Goal: Task Accomplishment & Management: Complete application form

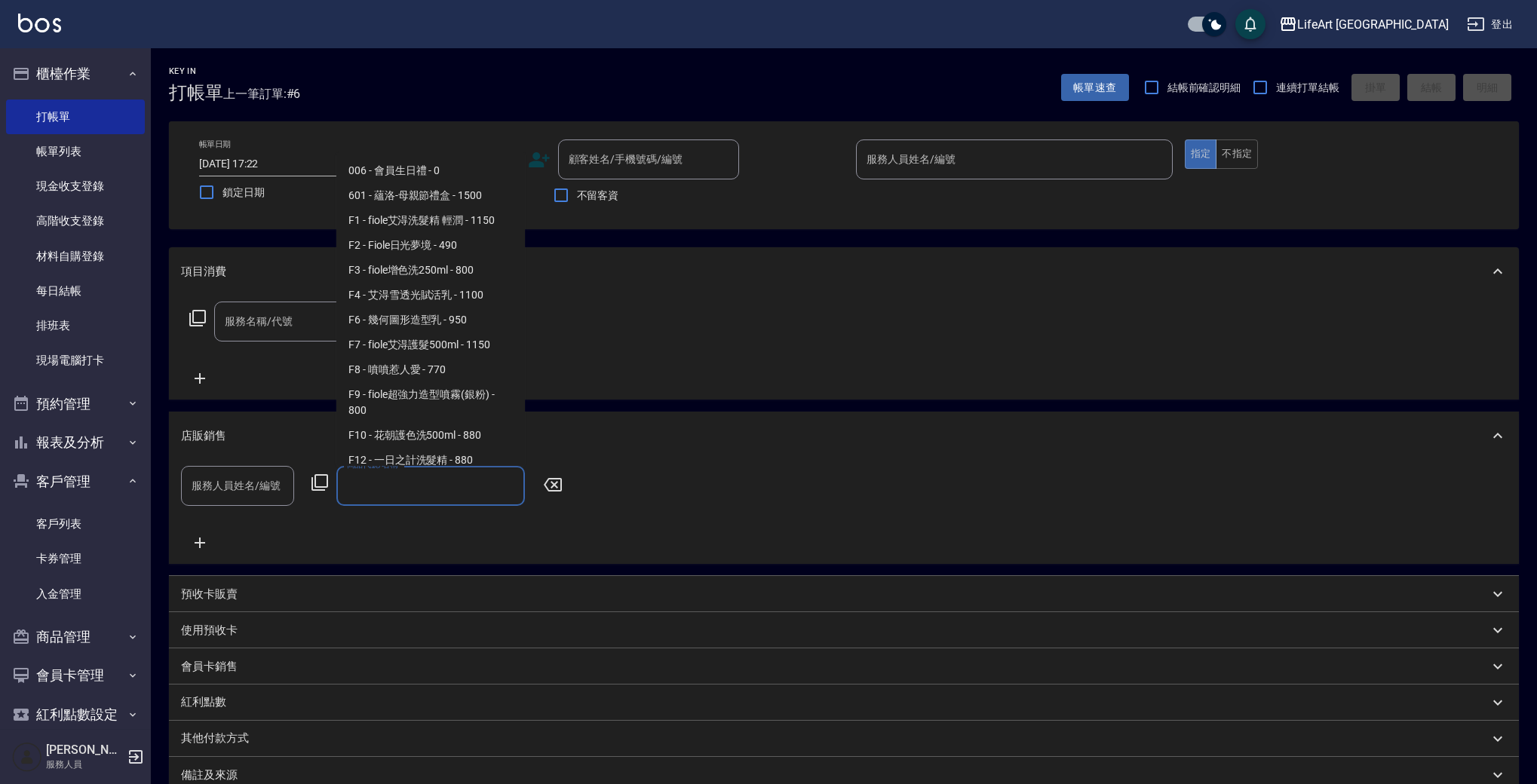
scroll to position [1701, 0]
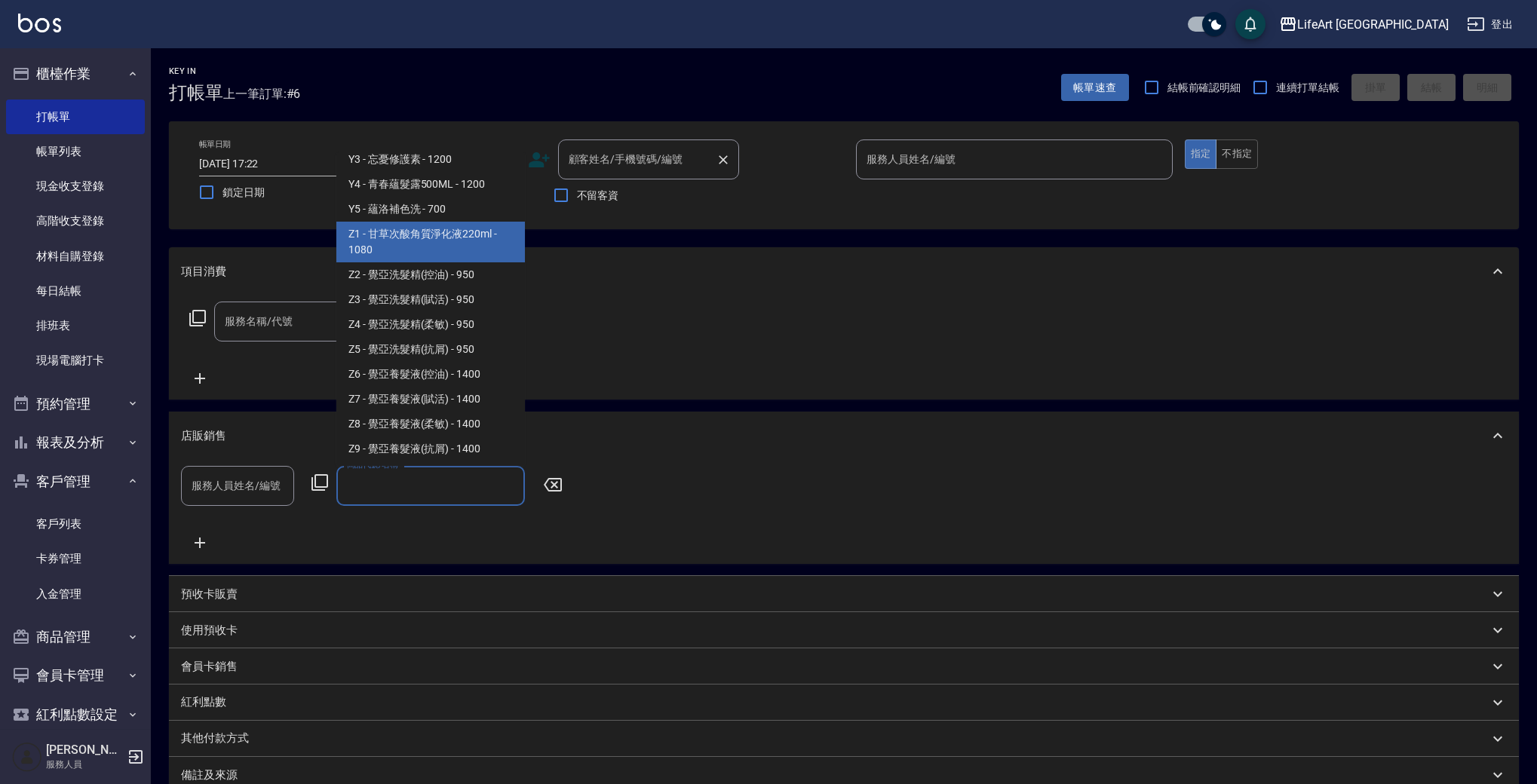
click at [668, 169] on input "顧客姓名/手機號碼/編號" at bounding box center [638, 160] width 145 height 26
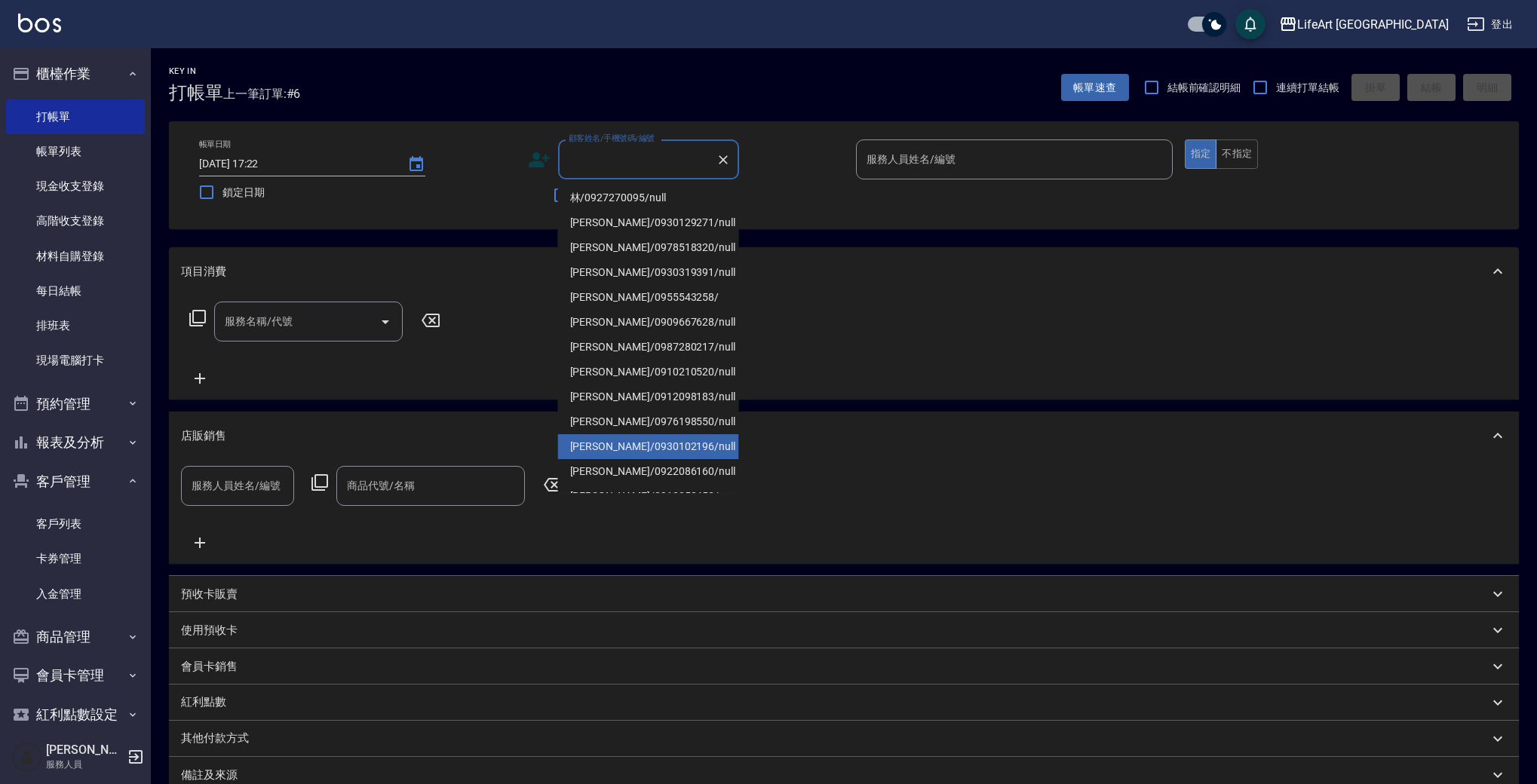
scroll to position [196, 0]
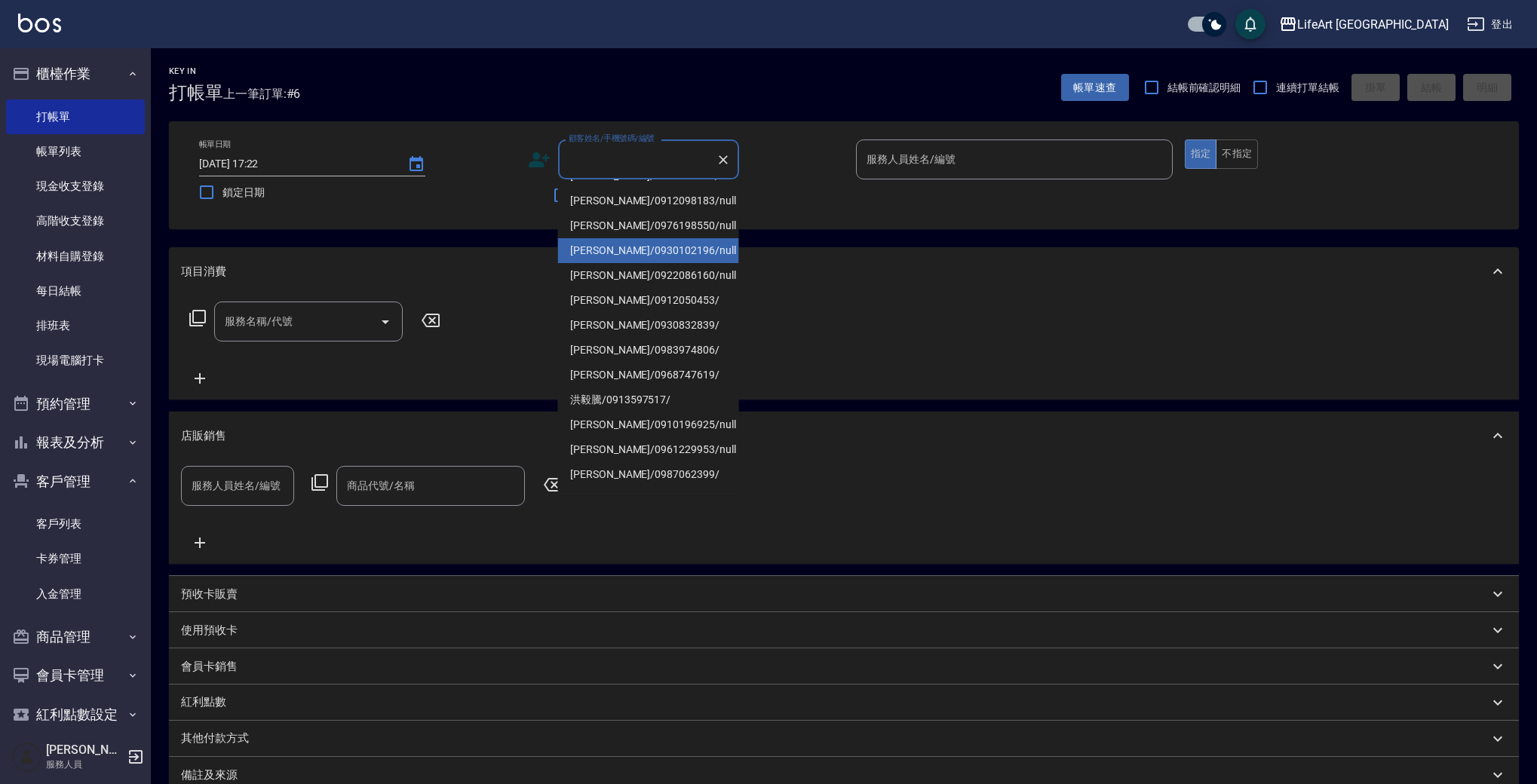
click at [738, 430] on ul "林/0927270095/null [PERSON_NAME]/0930129271/null [PERSON_NAME]/0978518320/null […" at bounding box center [648, 336] width 181 height 314
click at [633, 167] on input "顧客姓名/手機號碼/編號" at bounding box center [638, 160] width 145 height 26
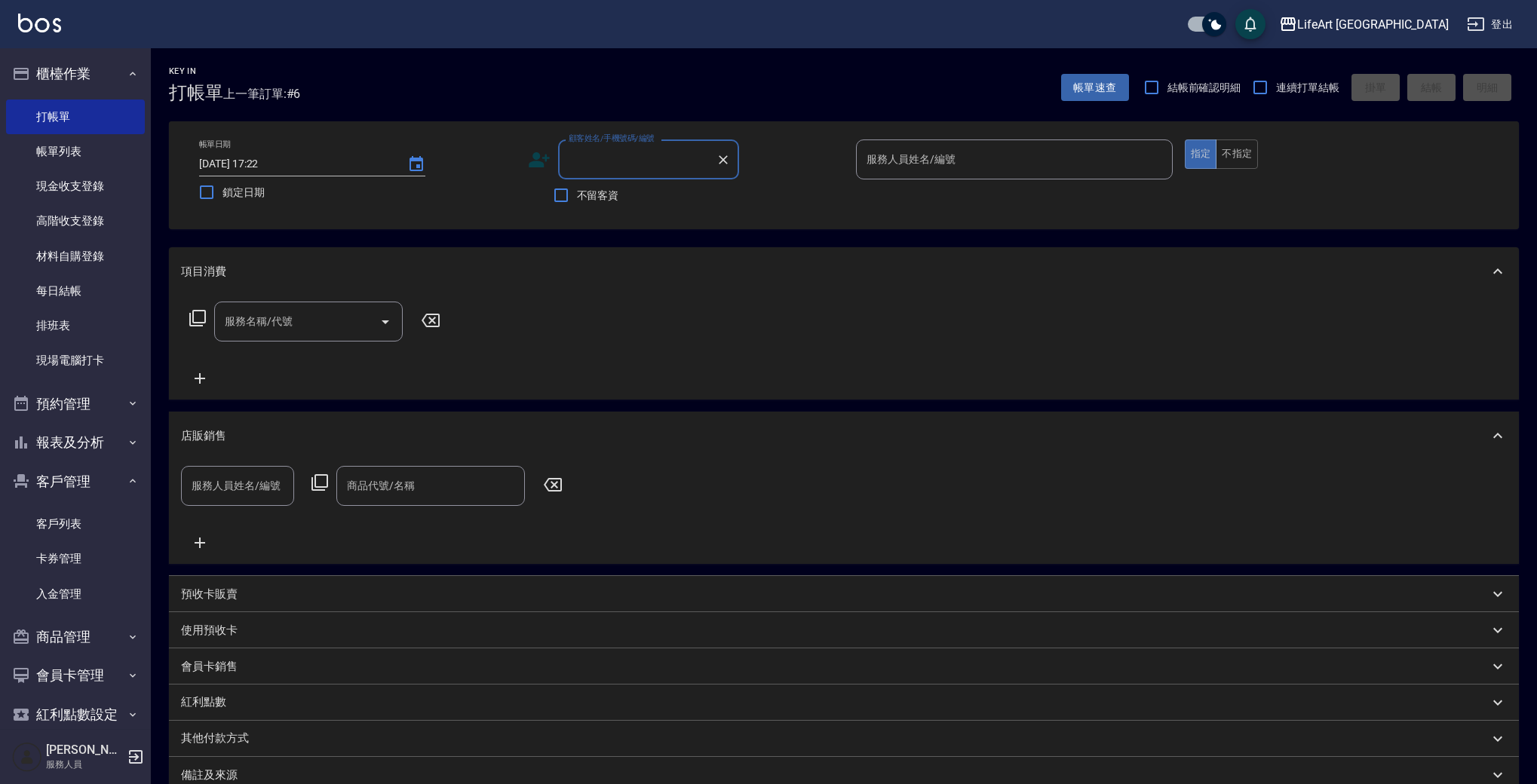
type input "j"
type input "ㄜ"
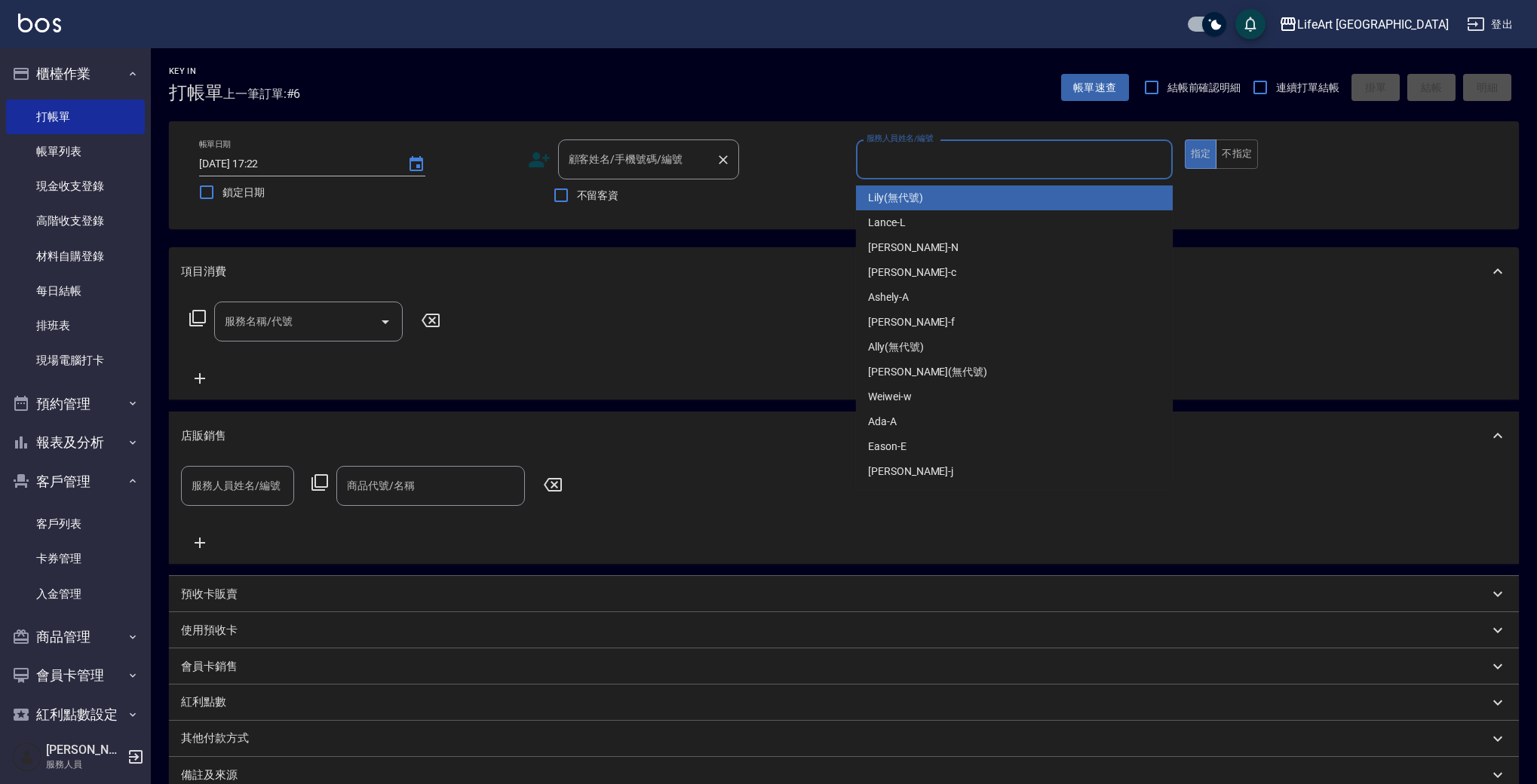
click at [626, 151] on div "顧客姓名/手機號碼/編號 顧客姓名/手機號碼/編號" at bounding box center [648, 159] width 181 height 40
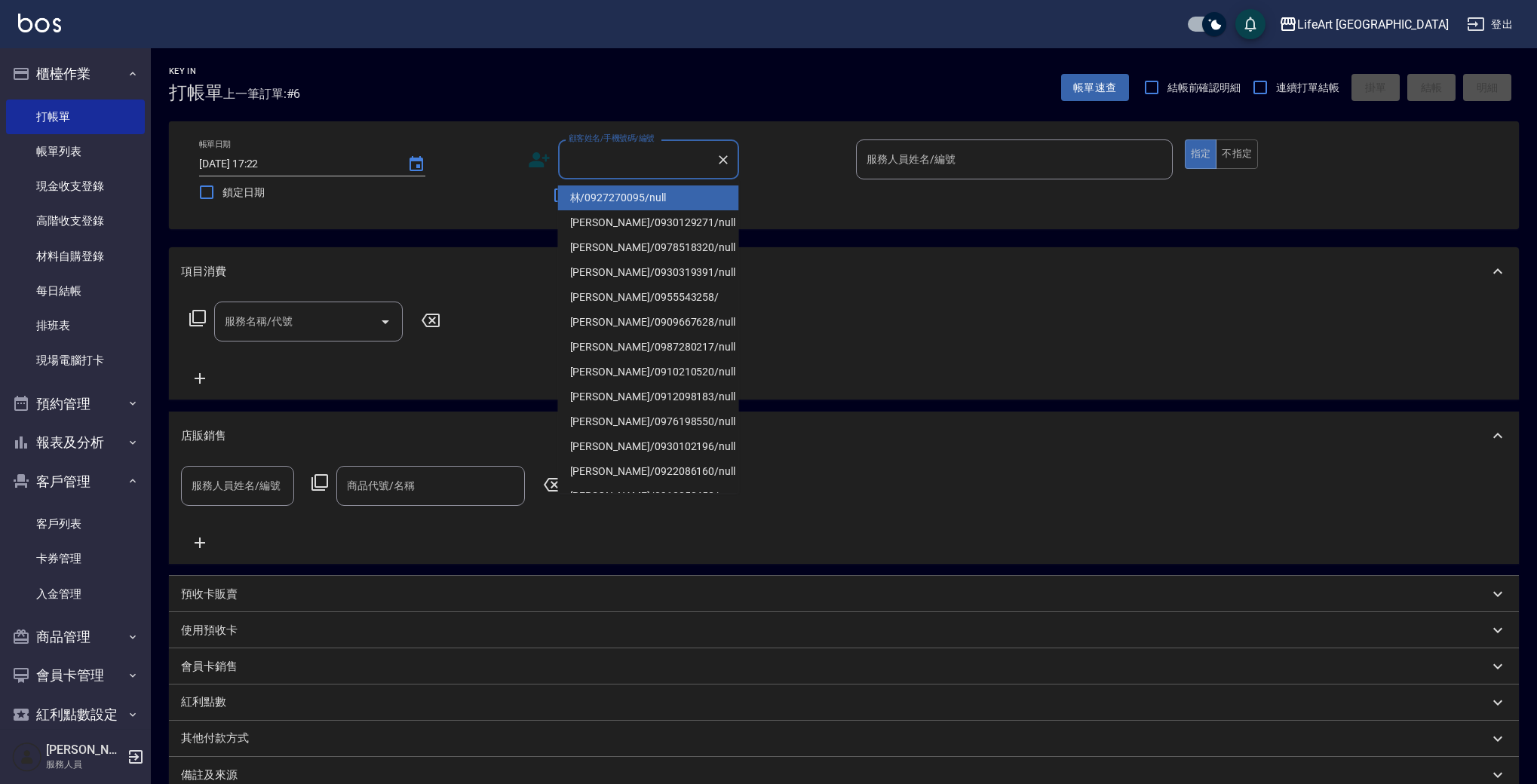
type input "j"
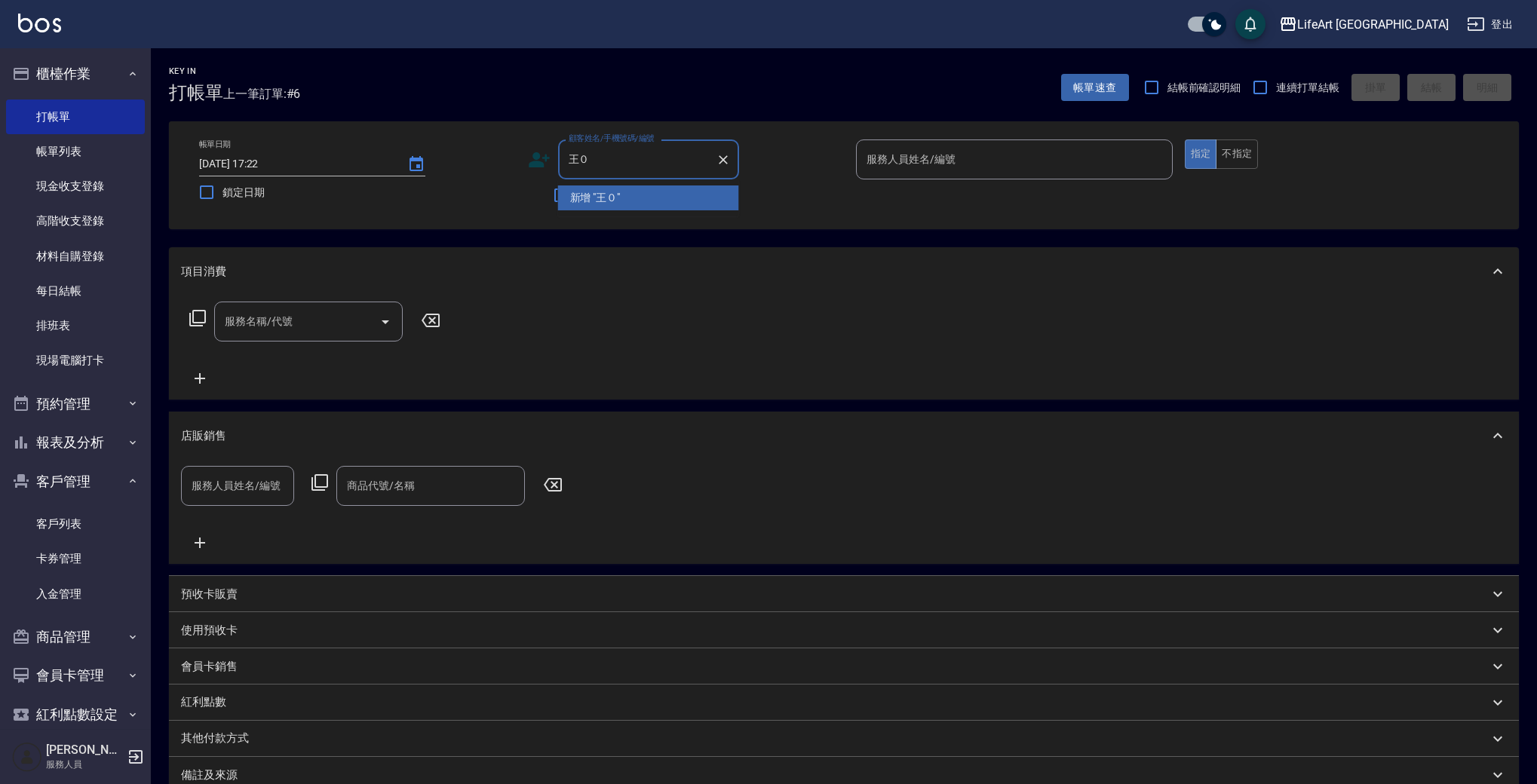
scroll to position [0, 0]
type input "王"
click at [675, 203] on li "[PERSON_NAME]/0930102196/null" at bounding box center [648, 198] width 181 height 25
type input "[PERSON_NAME]/0930102196/null"
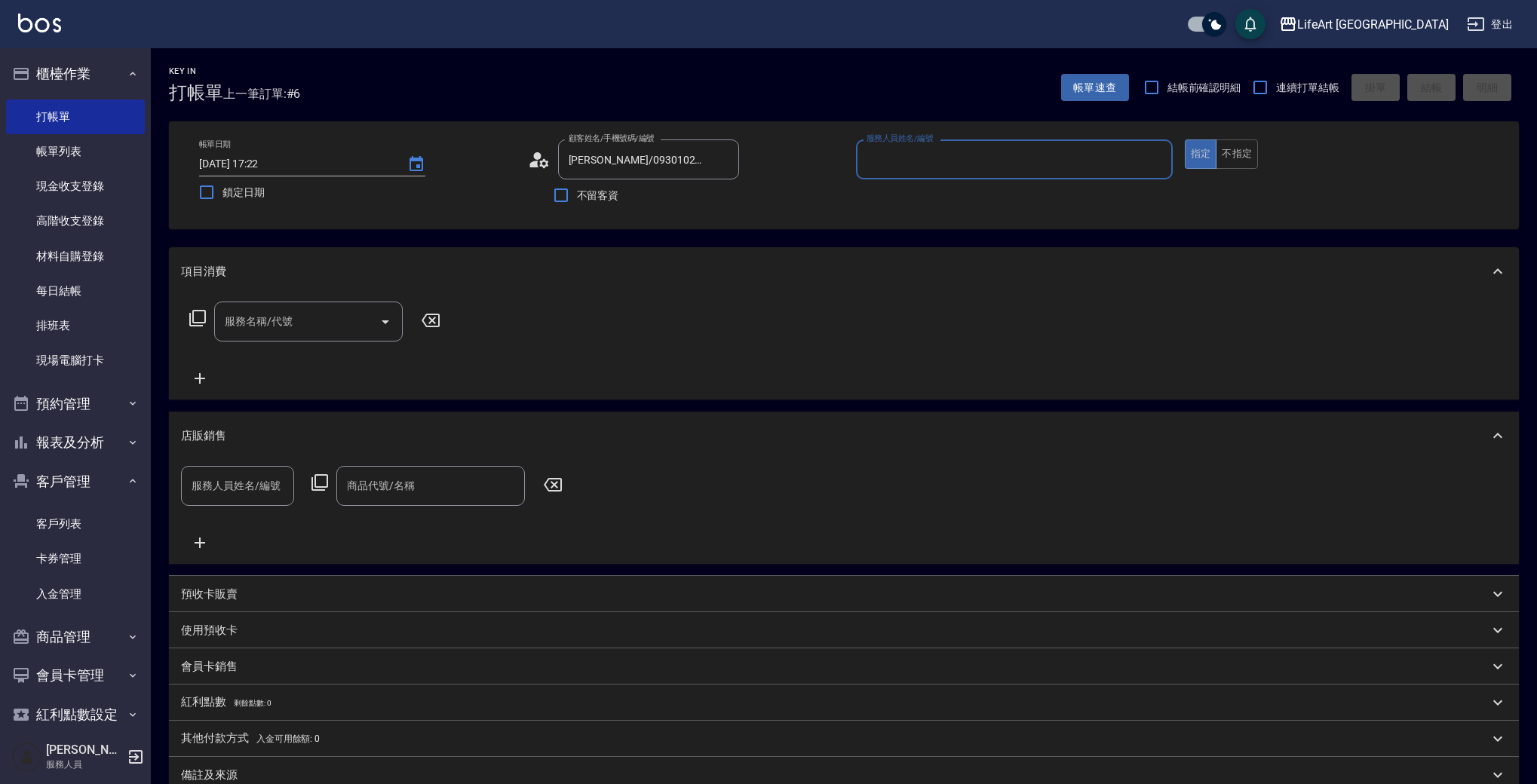
click at [913, 165] on input "服務人員姓名/編號" at bounding box center [1014, 160] width 303 height 26
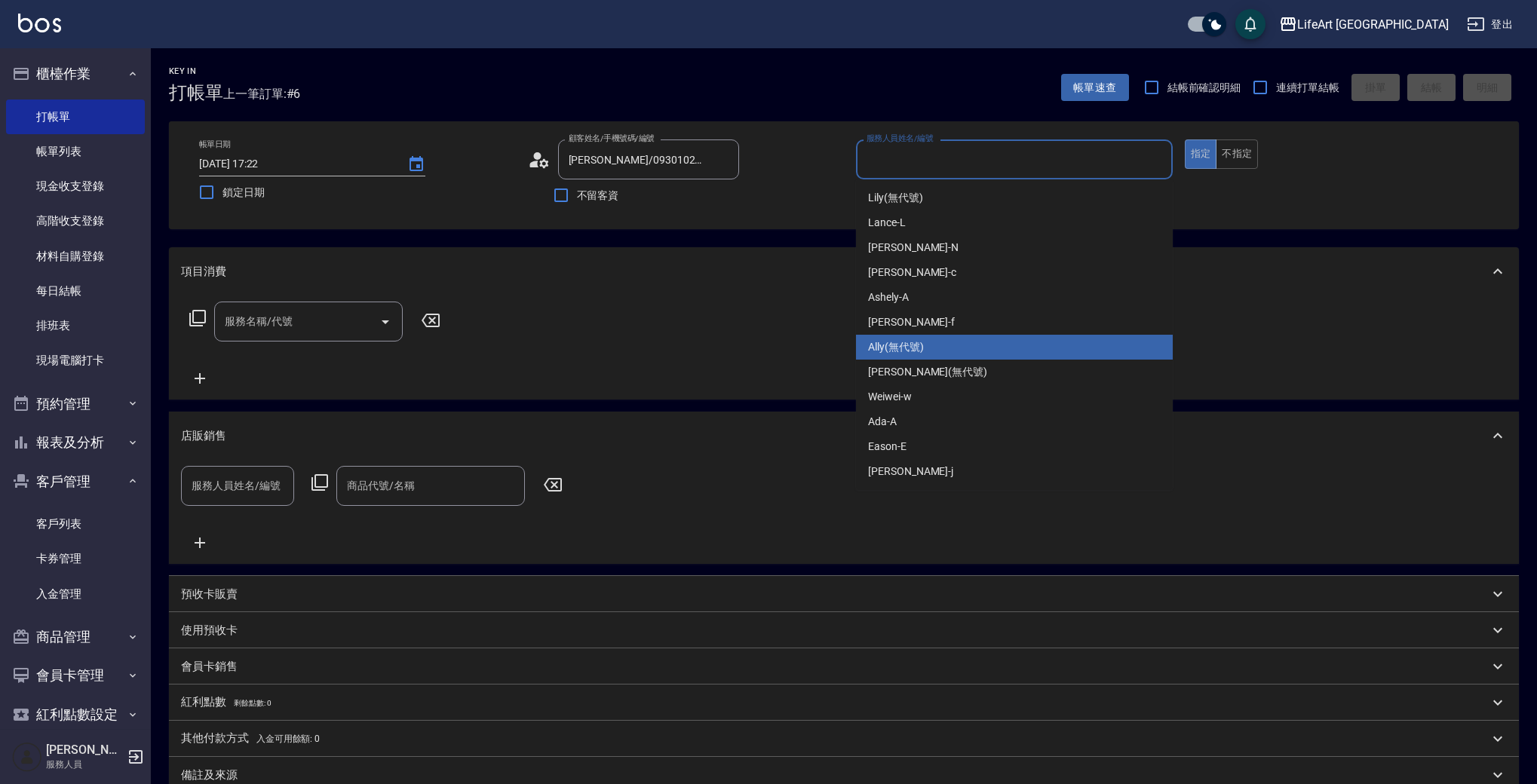
click at [957, 335] on div "Ally (無代號)" at bounding box center [1014, 348] width 316 height 25
type input "Ally(無代號)"
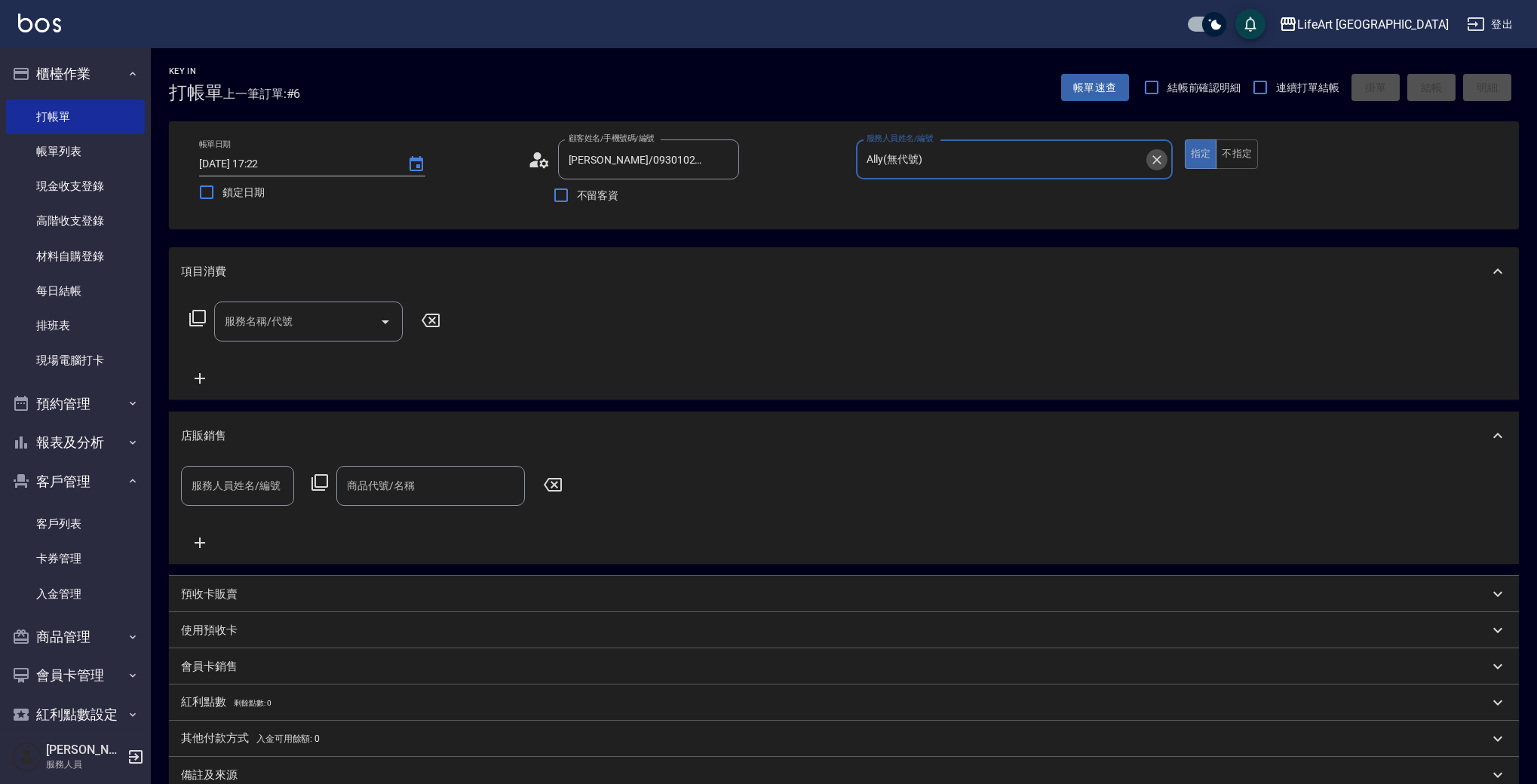
click at [1157, 161] on icon "Clear" at bounding box center [1157, 160] width 9 height 9
click at [991, 176] on div "服務人員姓名/編號" at bounding box center [1014, 159] width 316 height 40
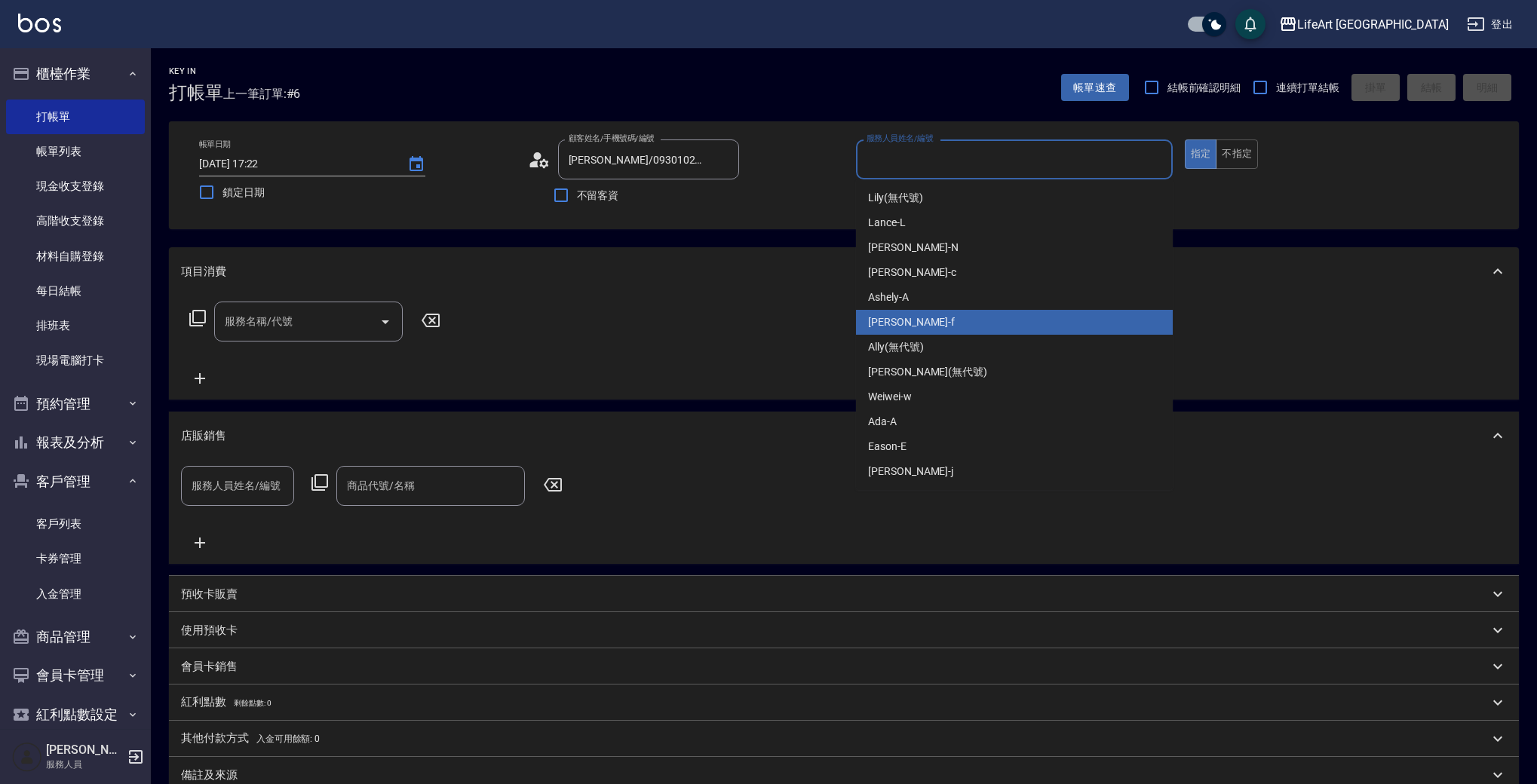
click at [935, 311] on div "Finney -f" at bounding box center [1014, 323] width 316 height 25
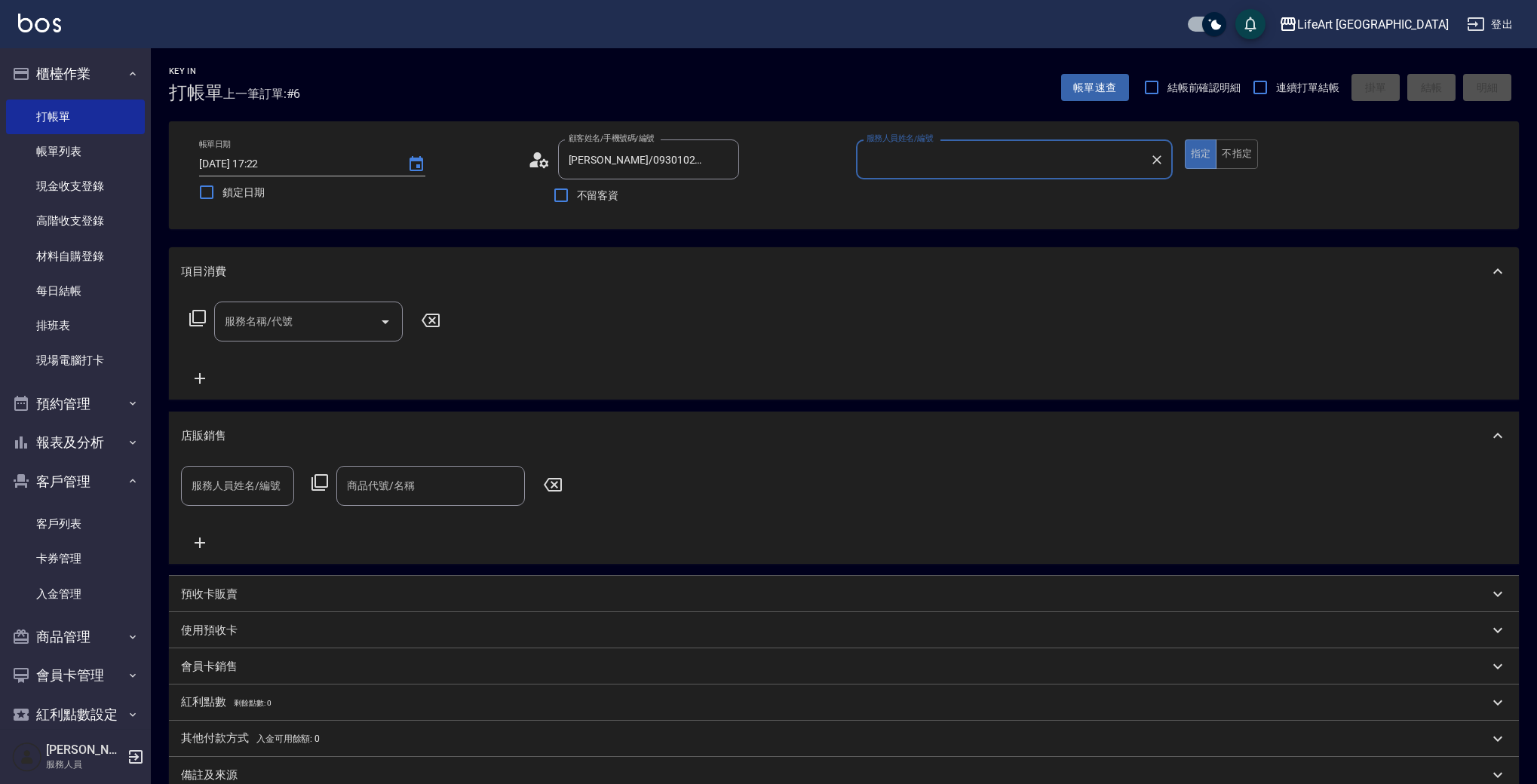
type input "Finney-f"
click at [330, 324] on input "服務名稱/代號" at bounding box center [297, 322] width 152 height 26
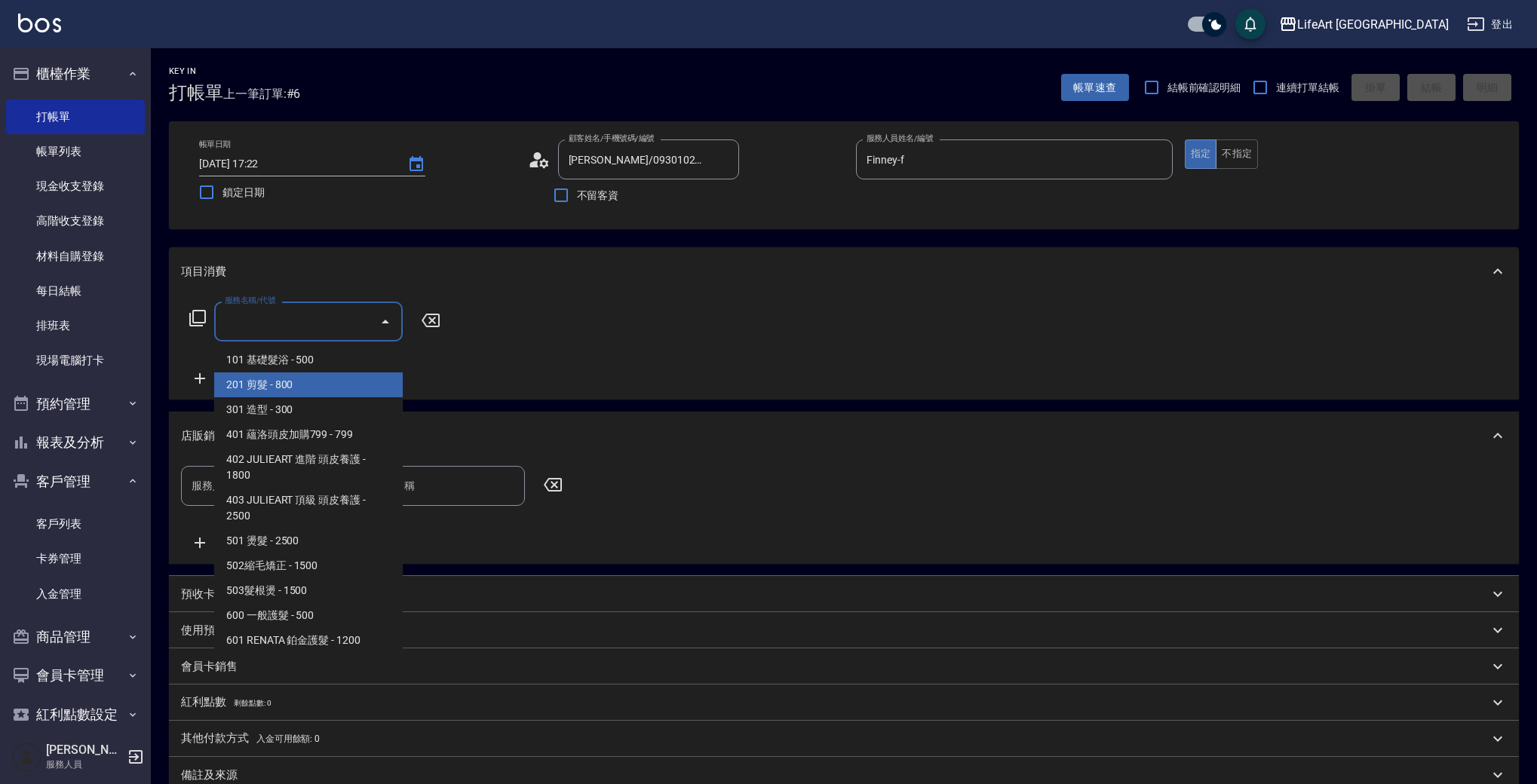
scroll to position [203, 0]
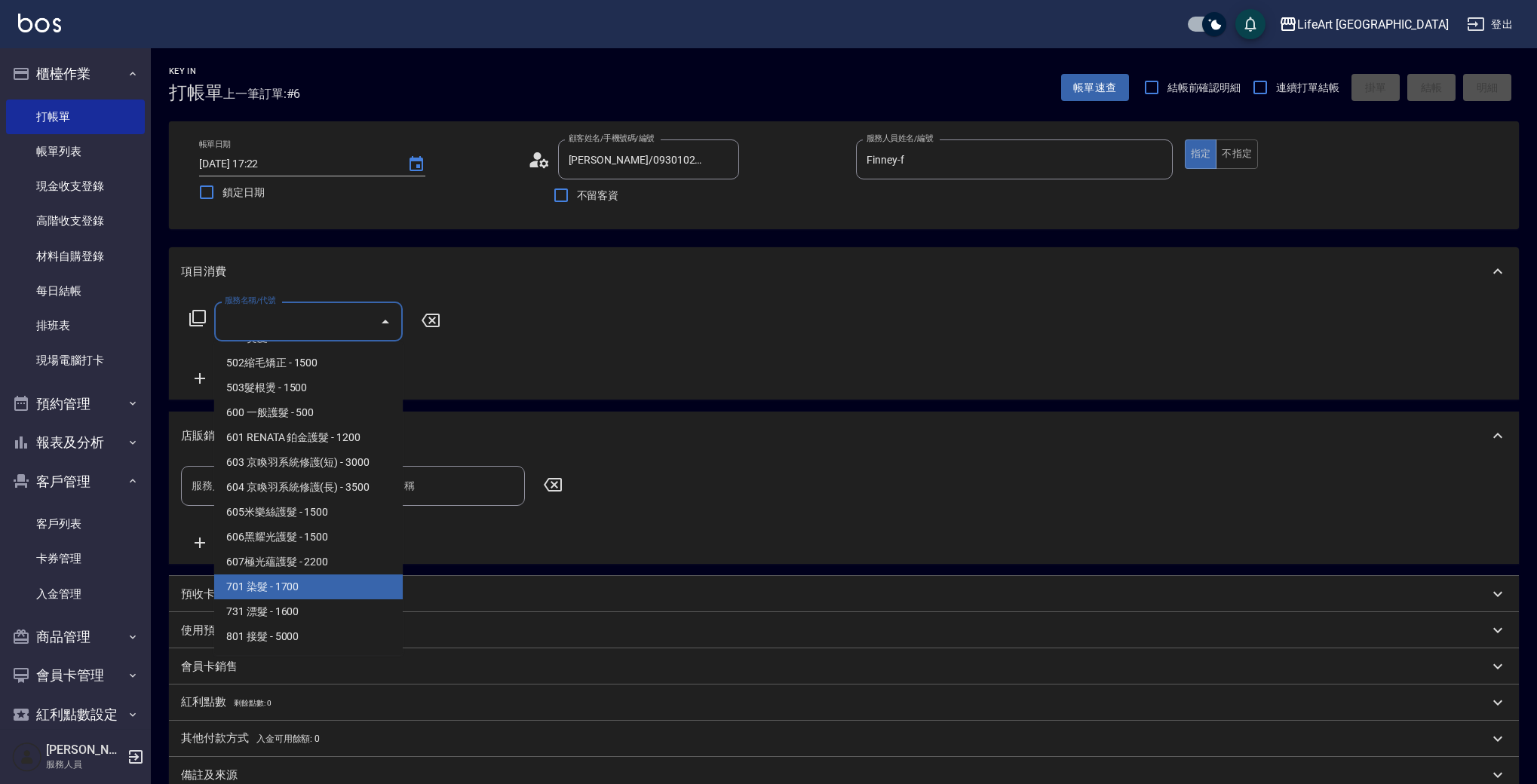
click at [313, 581] on span "701 染髮 - 1700" at bounding box center [309, 587] width 189 height 25
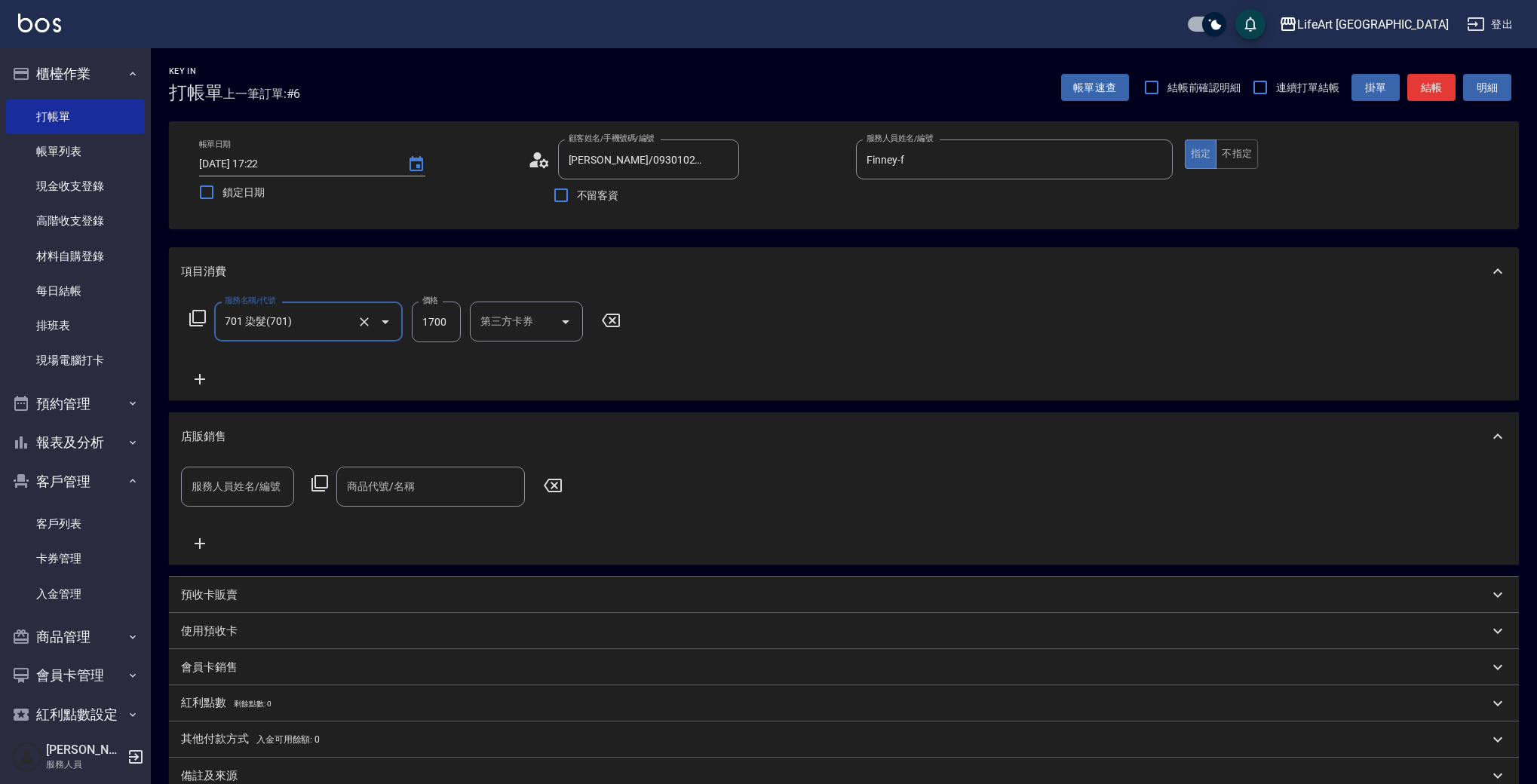
type input "701 染髮(701)"
click at [202, 378] on icon at bounding box center [200, 379] width 37 height 18
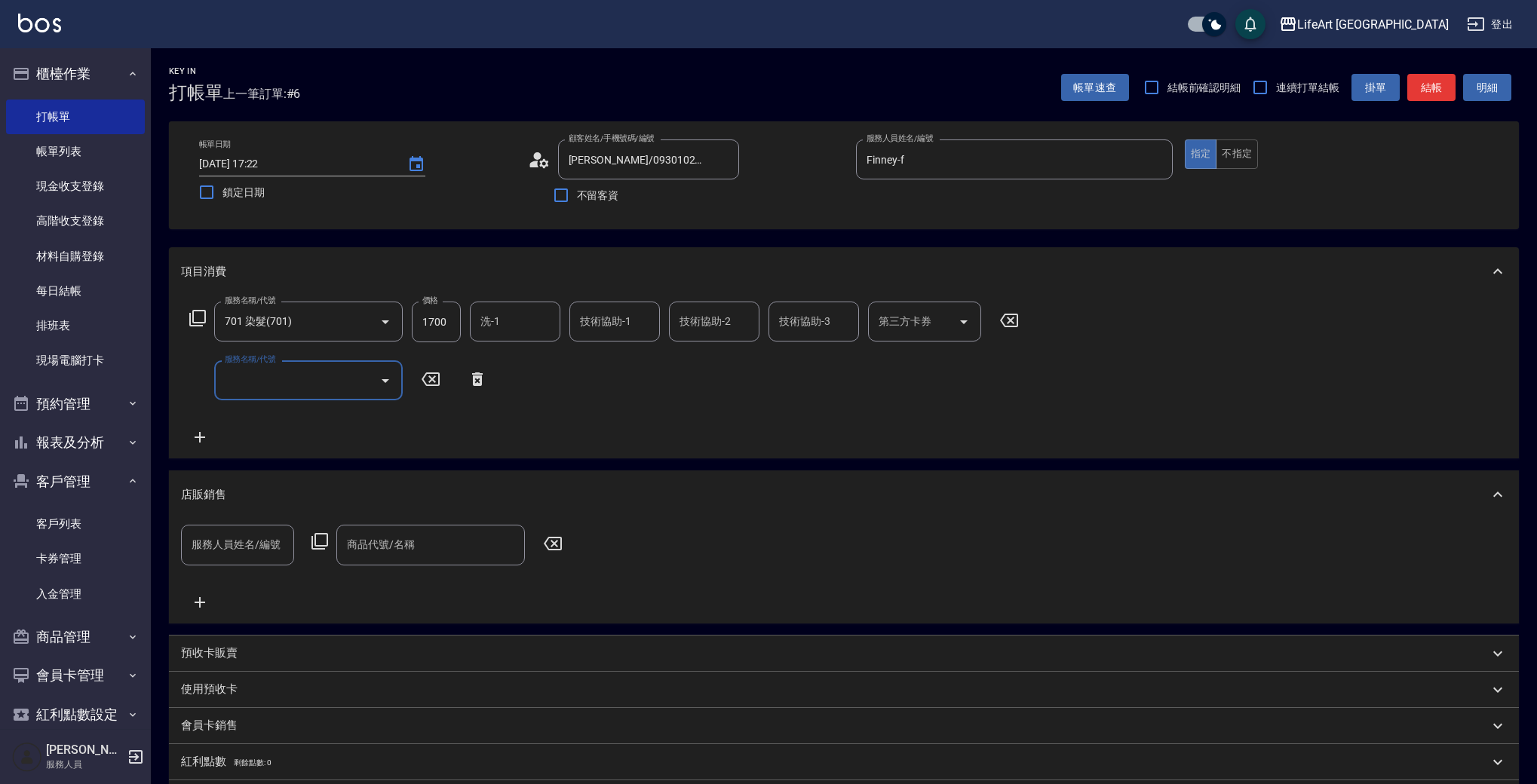
click at [308, 373] on input "服務名稱/代號" at bounding box center [297, 380] width 152 height 26
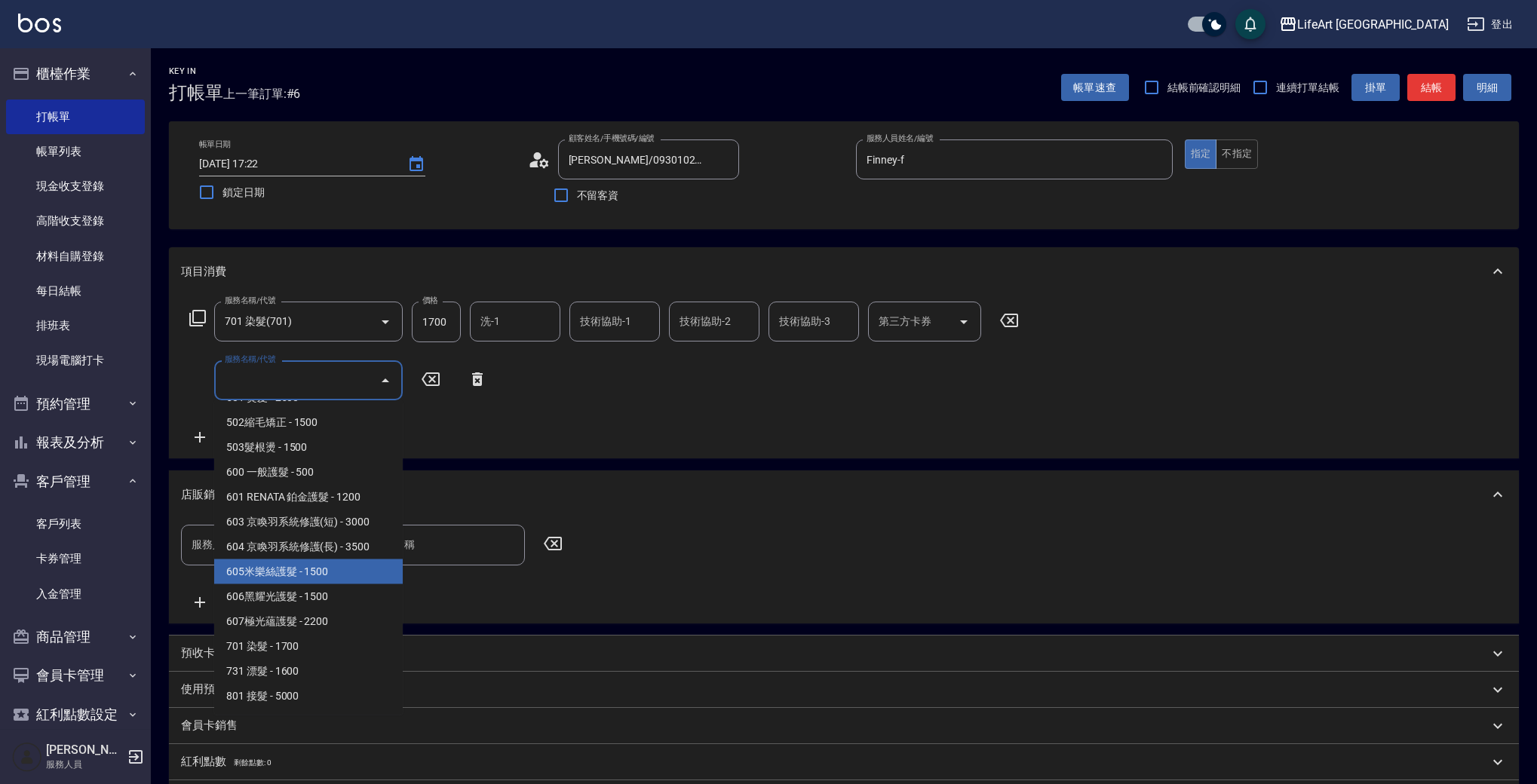
click at [293, 565] on span "605米樂絲護髮 - 1500" at bounding box center [309, 572] width 189 height 25
type input "605米樂絲護髮(605)"
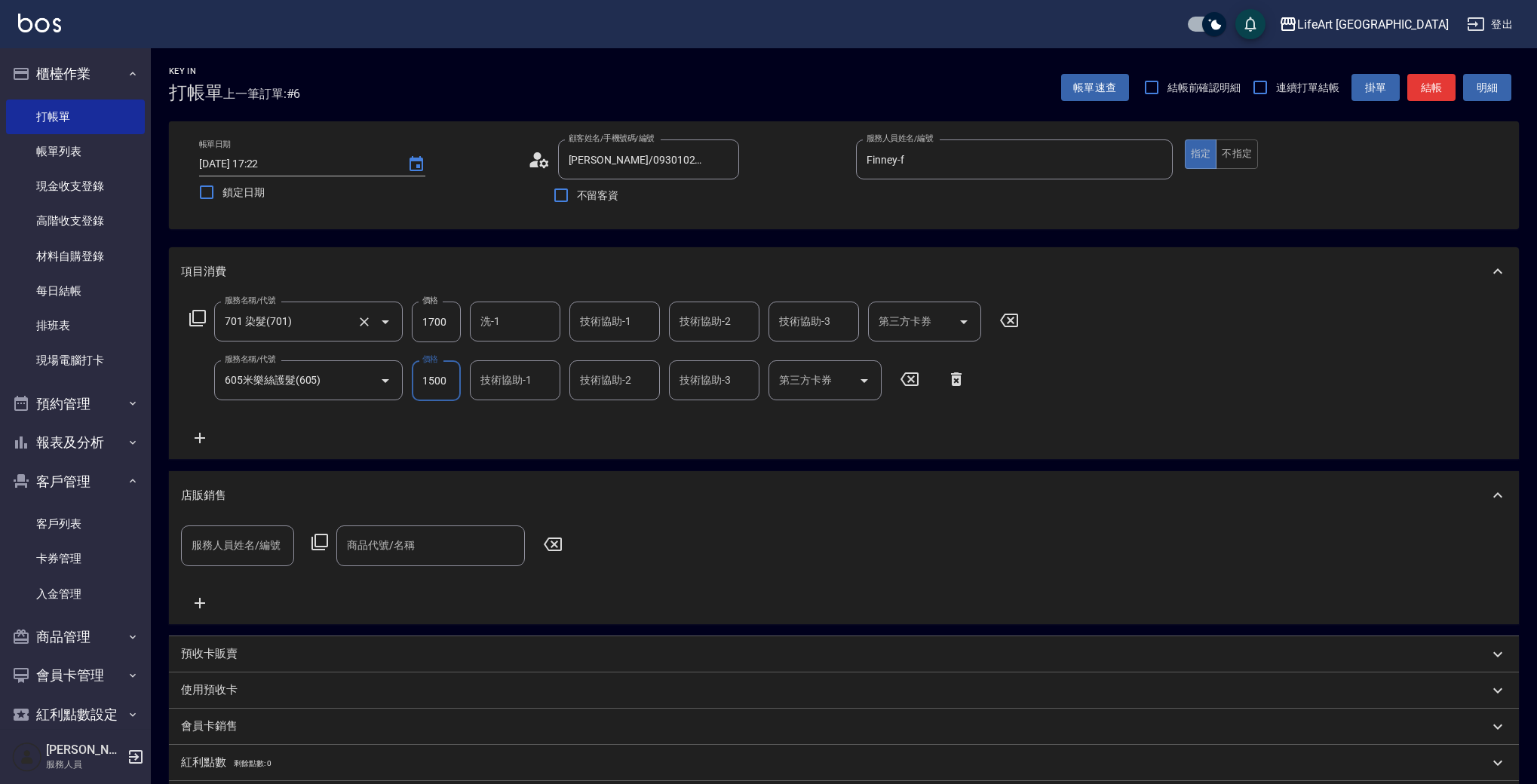
drag, startPoint x: 451, startPoint y: 323, endPoint x: 364, endPoint y: 309, distance: 88.1
click at [364, 309] on div "服務名稱/代號 701 染髮(701) 服務名稱/代號 價格 1700 價格 洗-1 洗-1 技術協助-1 技術協助-1 技術協助-2 技術協助-2 技術協助…" at bounding box center [604, 322] width 847 height 41
drag, startPoint x: 461, startPoint y: 323, endPoint x: 430, endPoint y: 315, distance: 32.0
click at [437, 316] on div "服務名稱/代號 701 染髮(701) 服務名稱/代號 價格 1700 價格 洗-1 洗-1 技術協助-1 技術協助-1 技術協助-2 技術協助-2 技術協助…" at bounding box center [604, 322] width 847 height 41
drag, startPoint x: 450, startPoint y: 320, endPoint x: 371, endPoint y: 311, distance: 79.5
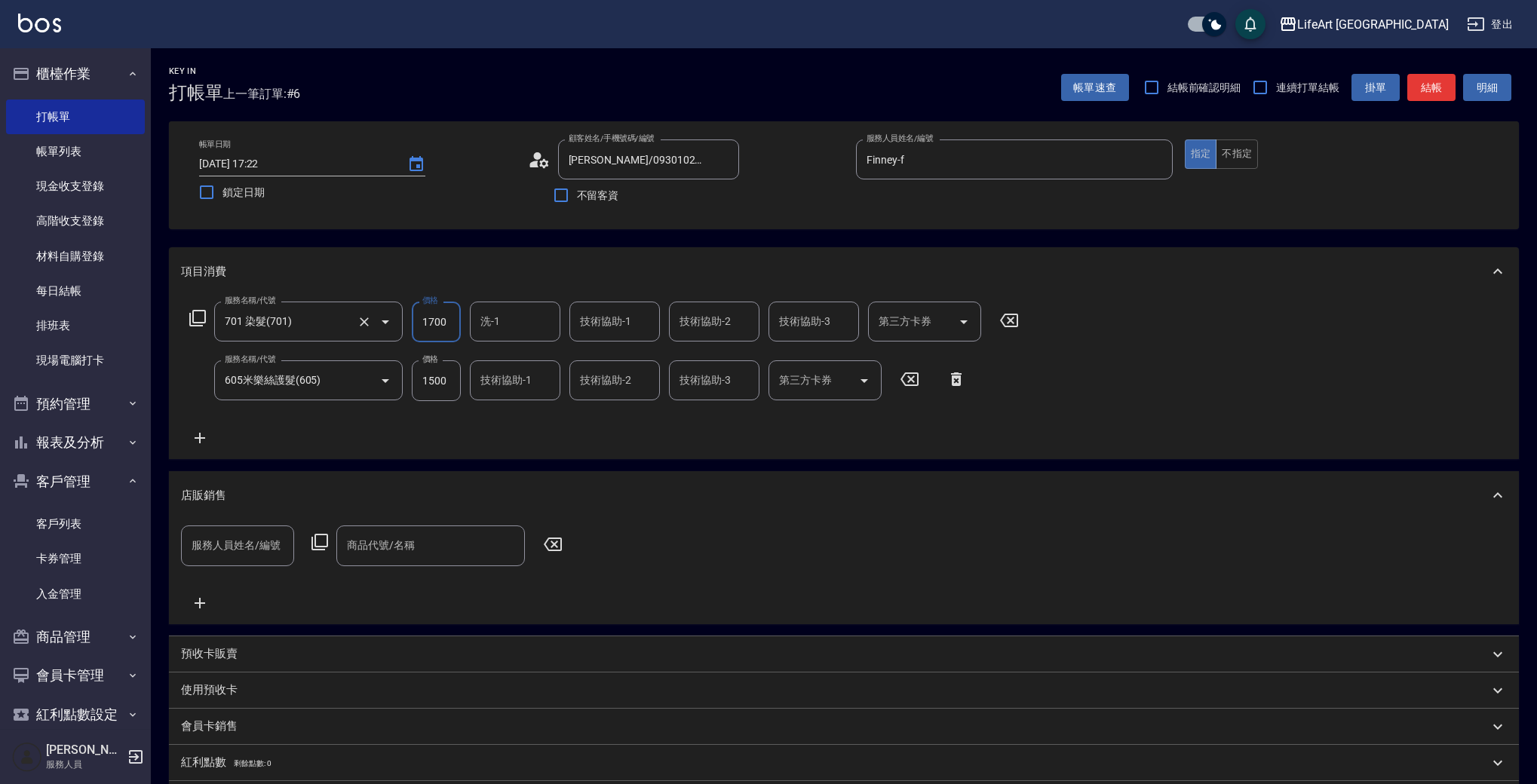
click at [371, 311] on div "服務名稱/代號 701 染髮(701) 服務名稱/代號 價格 1700 價格 洗-1 洗-1 技術協助-1 技術協助-1 技術協助-2 技術協助-2 技術協助…" at bounding box center [604, 322] width 847 height 41
type input "6800"
click at [517, 324] on input "洗-1" at bounding box center [515, 322] width 77 height 26
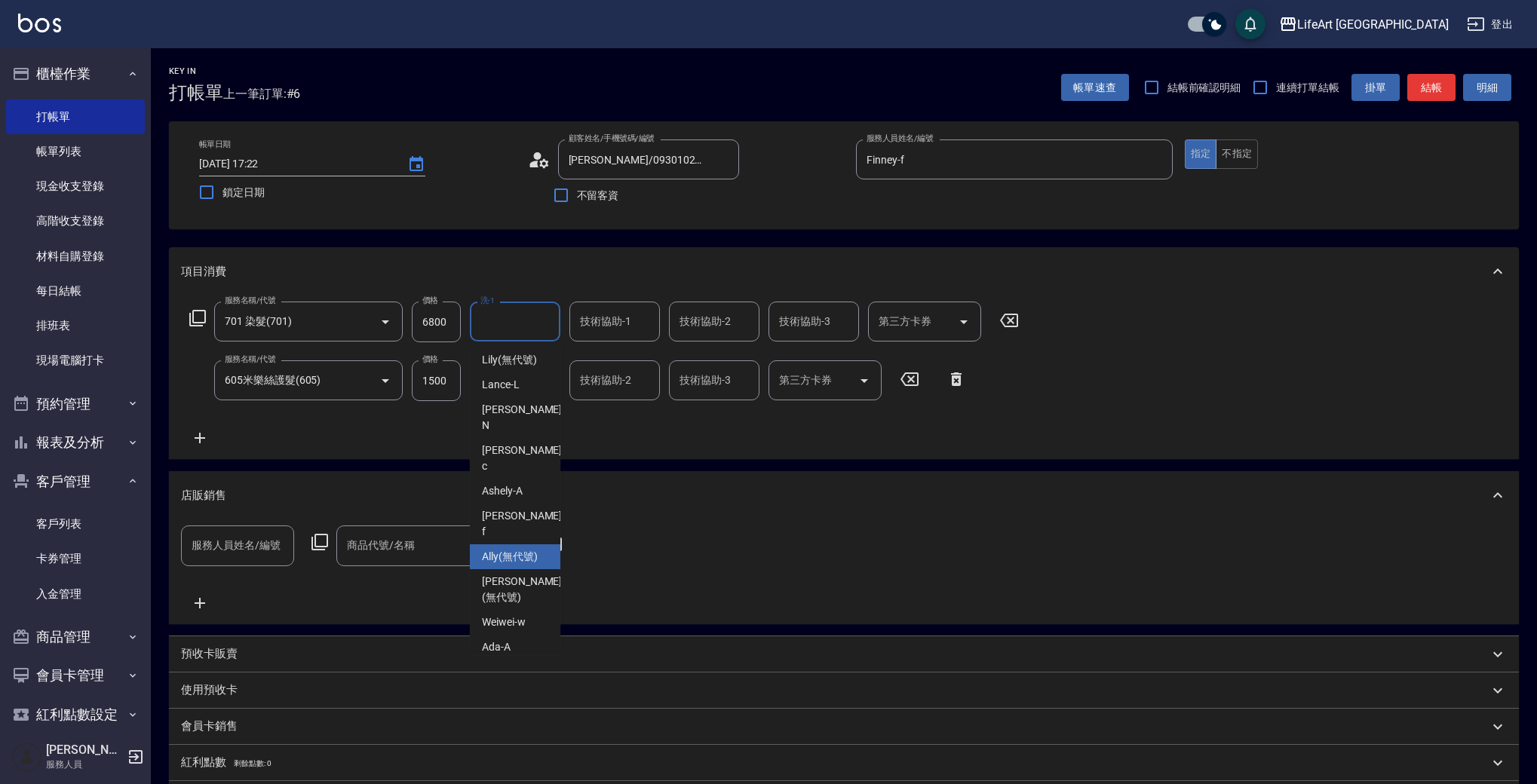
click at [535, 549] on span "Ally (無代號)" at bounding box center [510, 556] width 56 height 16
type input "Ally(無代號)"
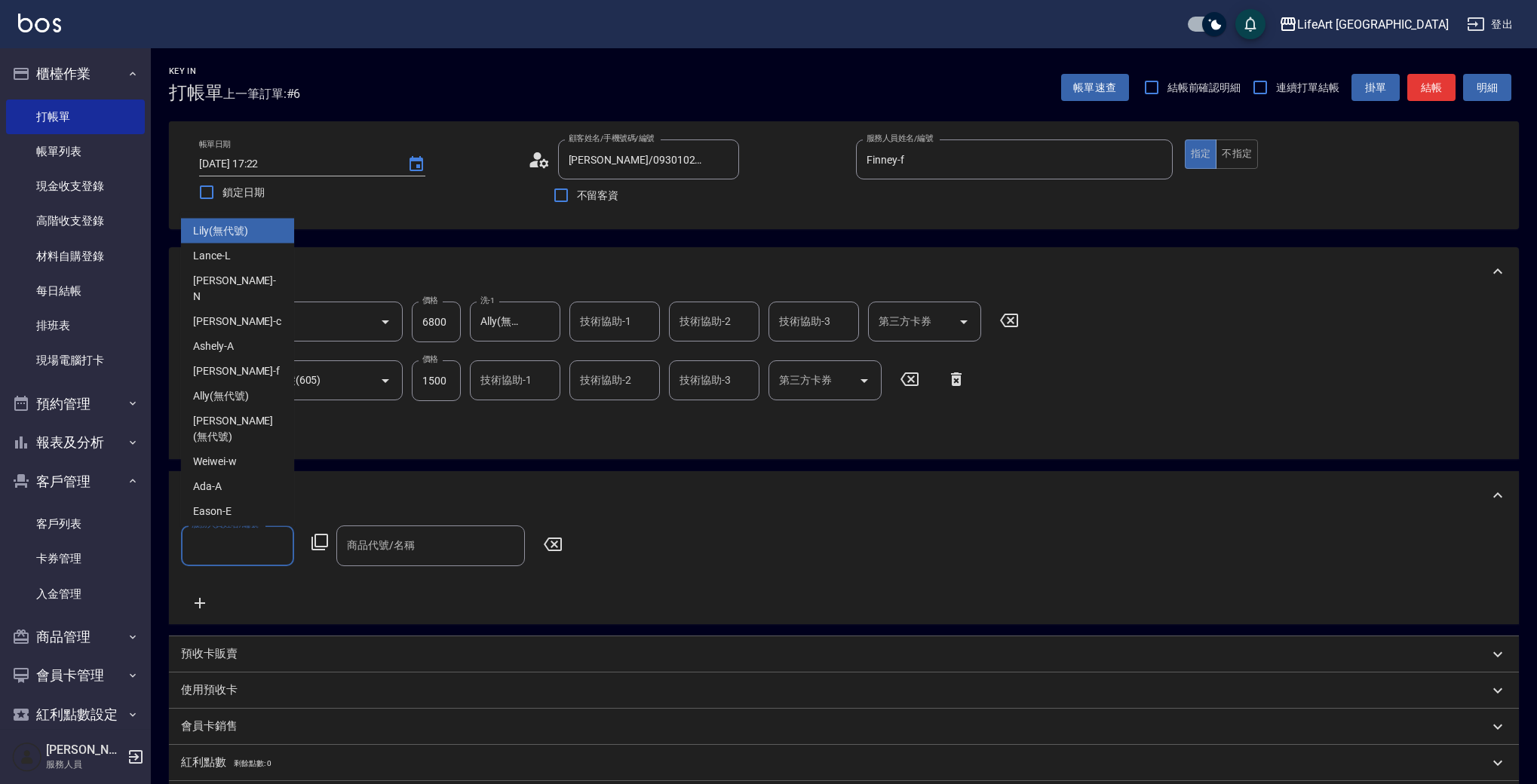
click at [224, 549] on input "服務人員姓名/編號" at bounding box center [238, 546] width 100 height 26
click at [238, 367] on div "Finney -f" at bounding box center [237, 372] width 113 height 25
type input "Finney-f"
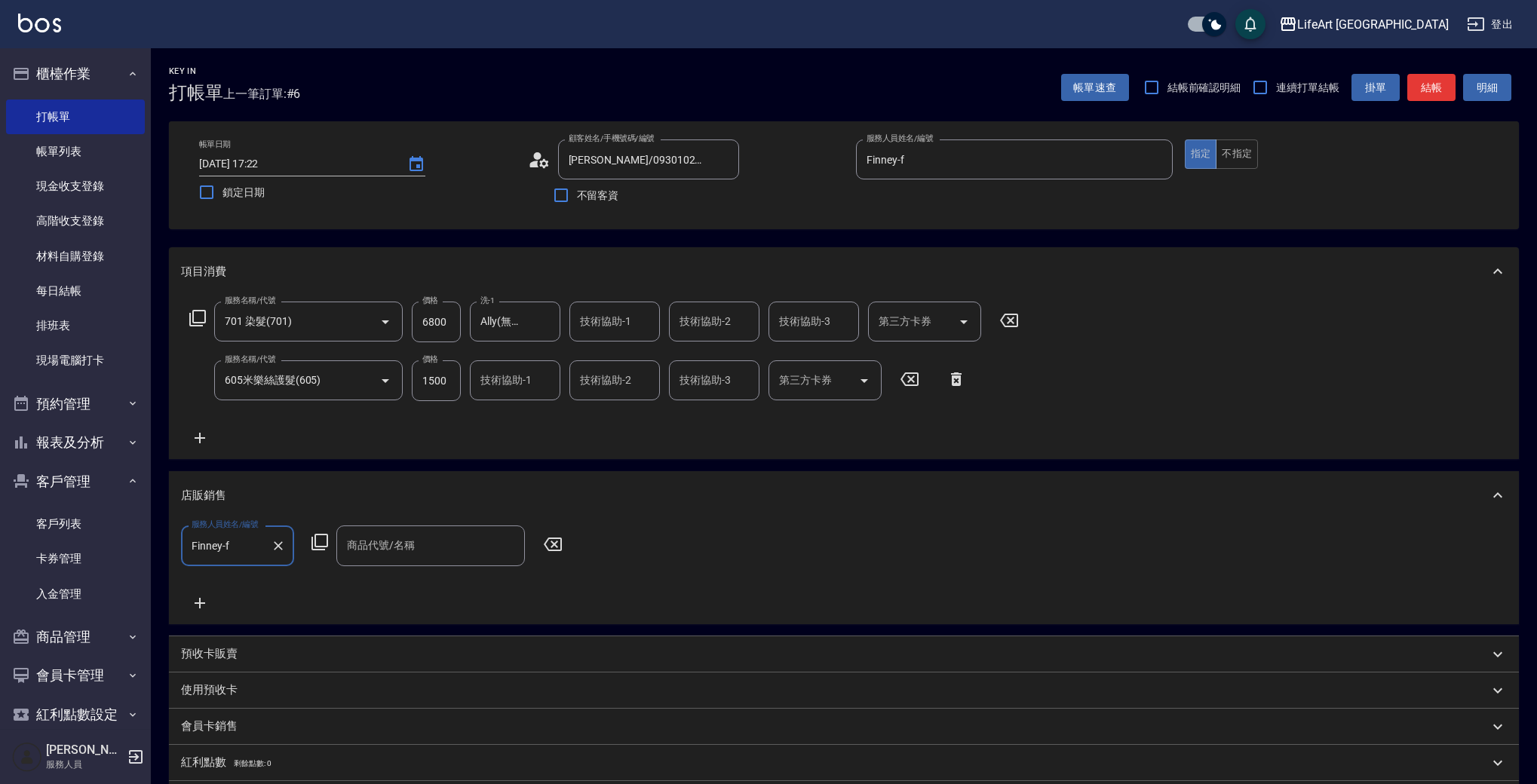
click at [398, 525] on div "商品代號/名稱" at bounding box center [431, 545] width 189 height 40
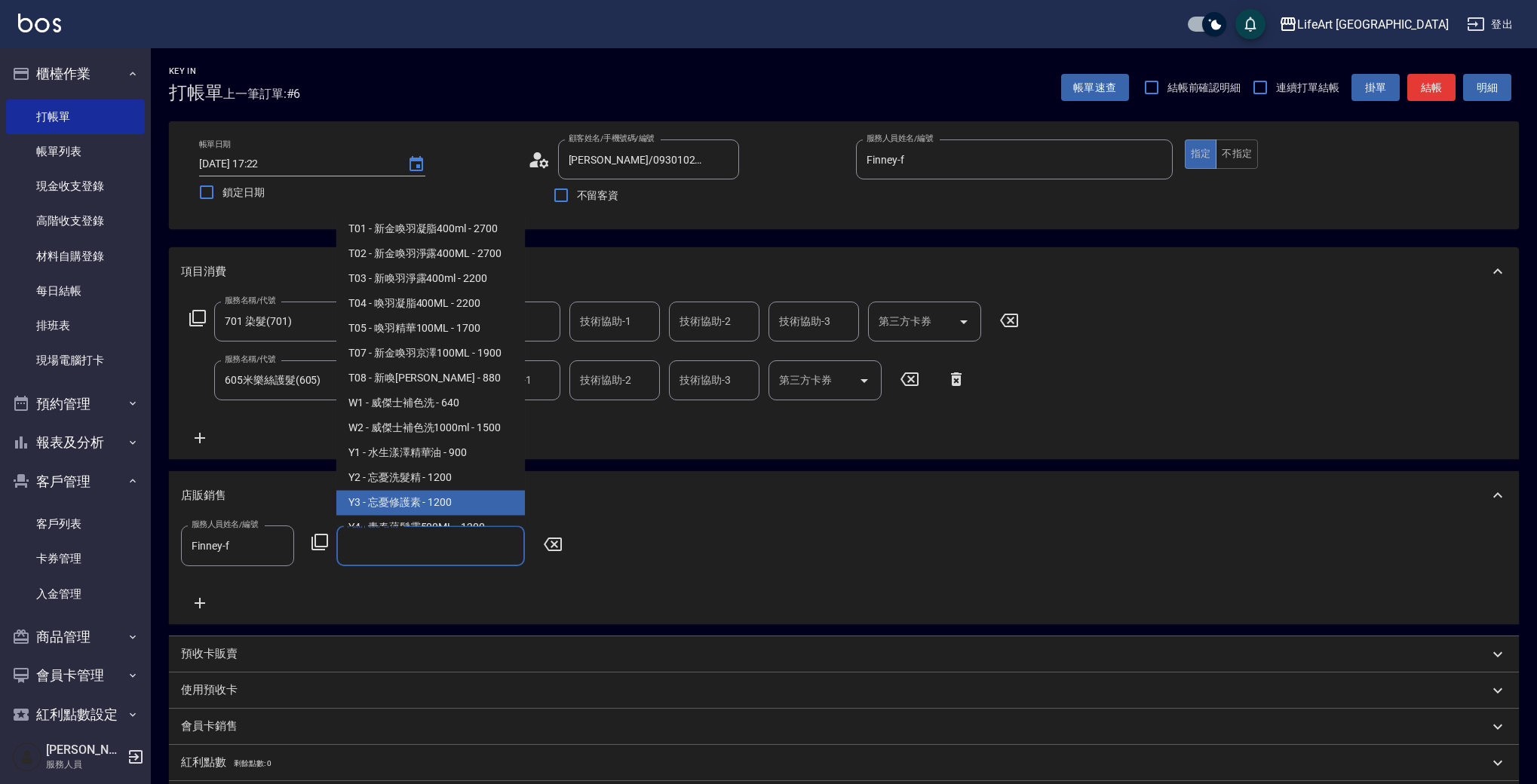
scroll to position [1701, 0]
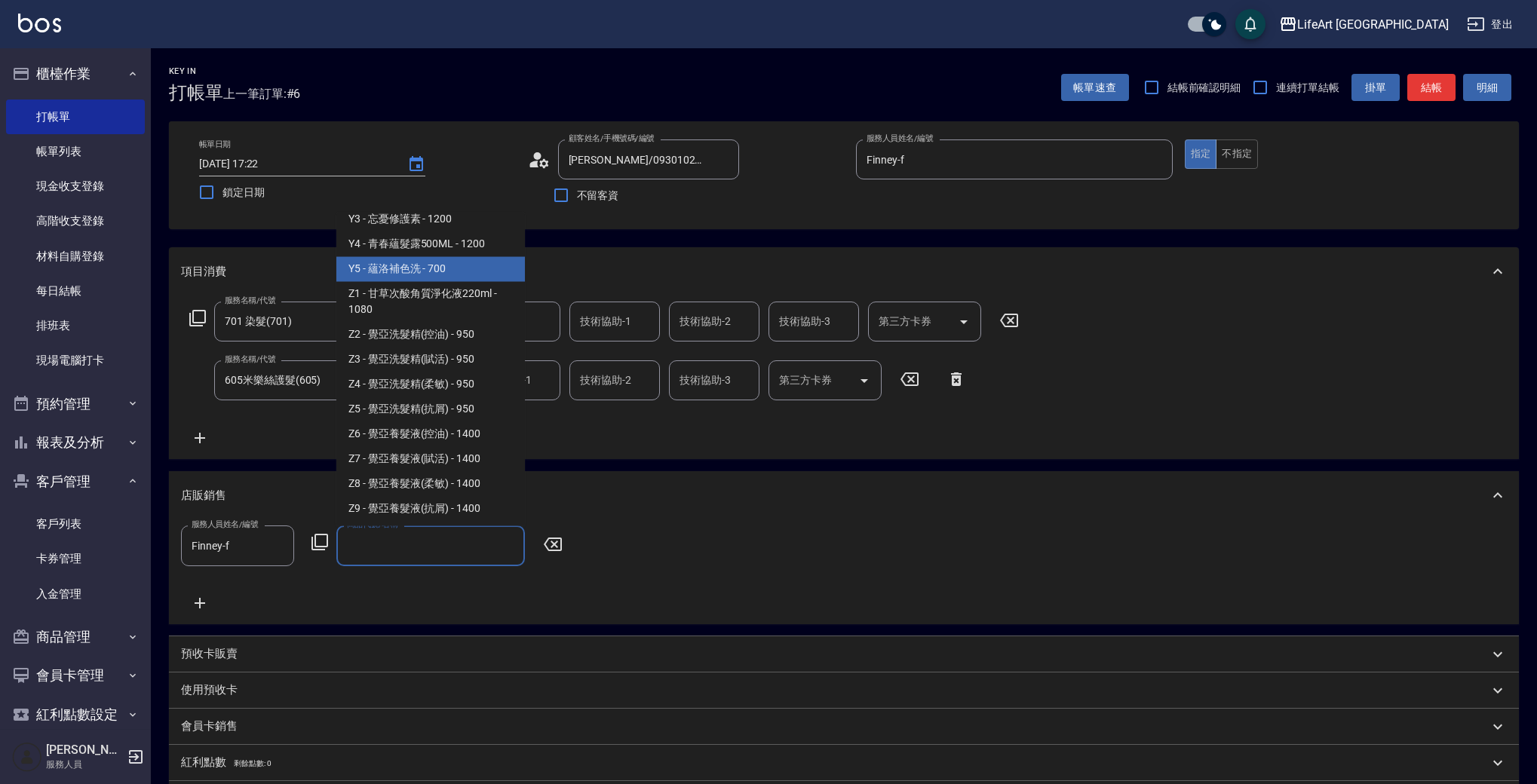
click at [396, 262] on span "Y5 - 蘊洛補色洗 - 700" at bounding box center [431, 270] width 189 height 25
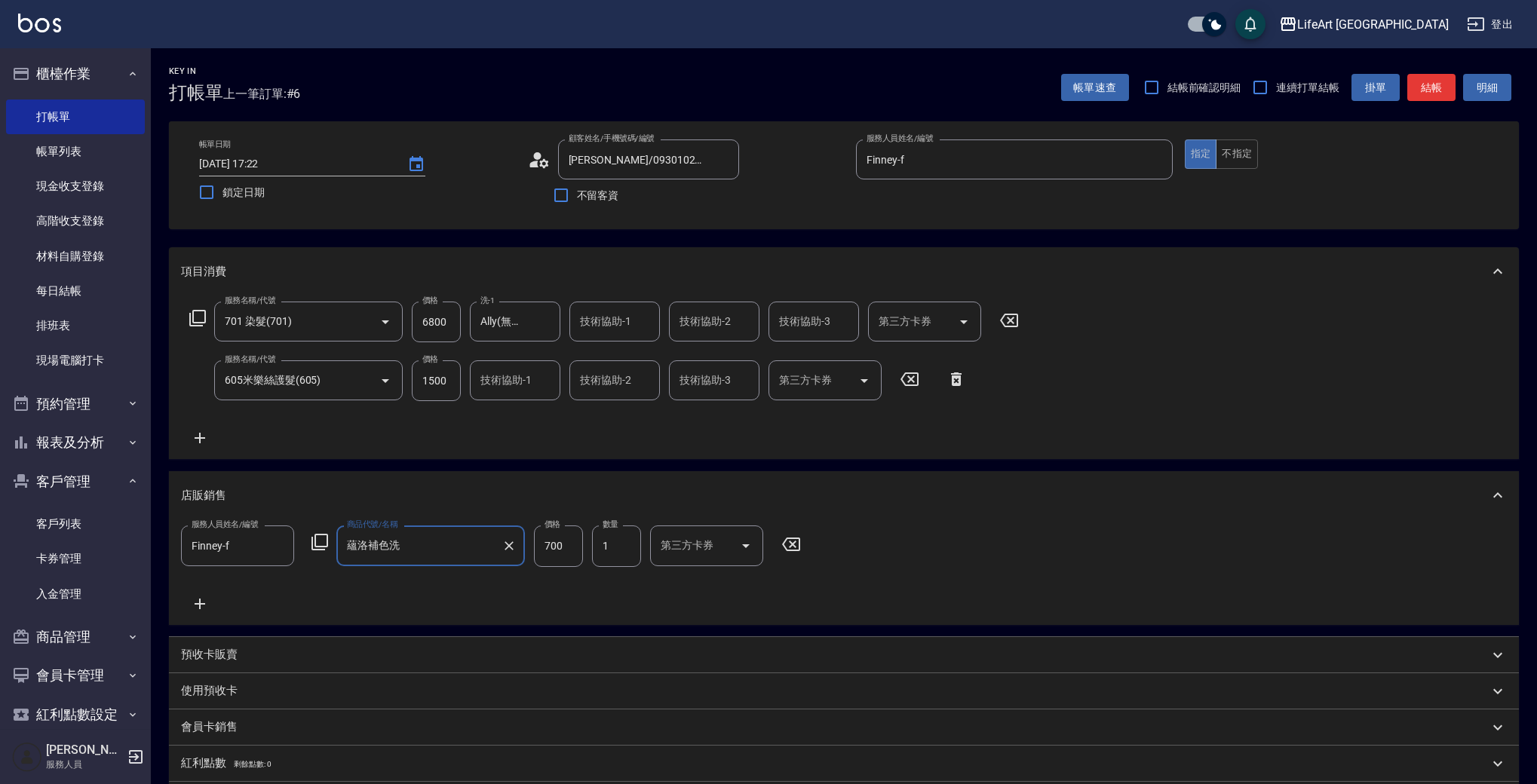
type input "蘊洛補色洗"
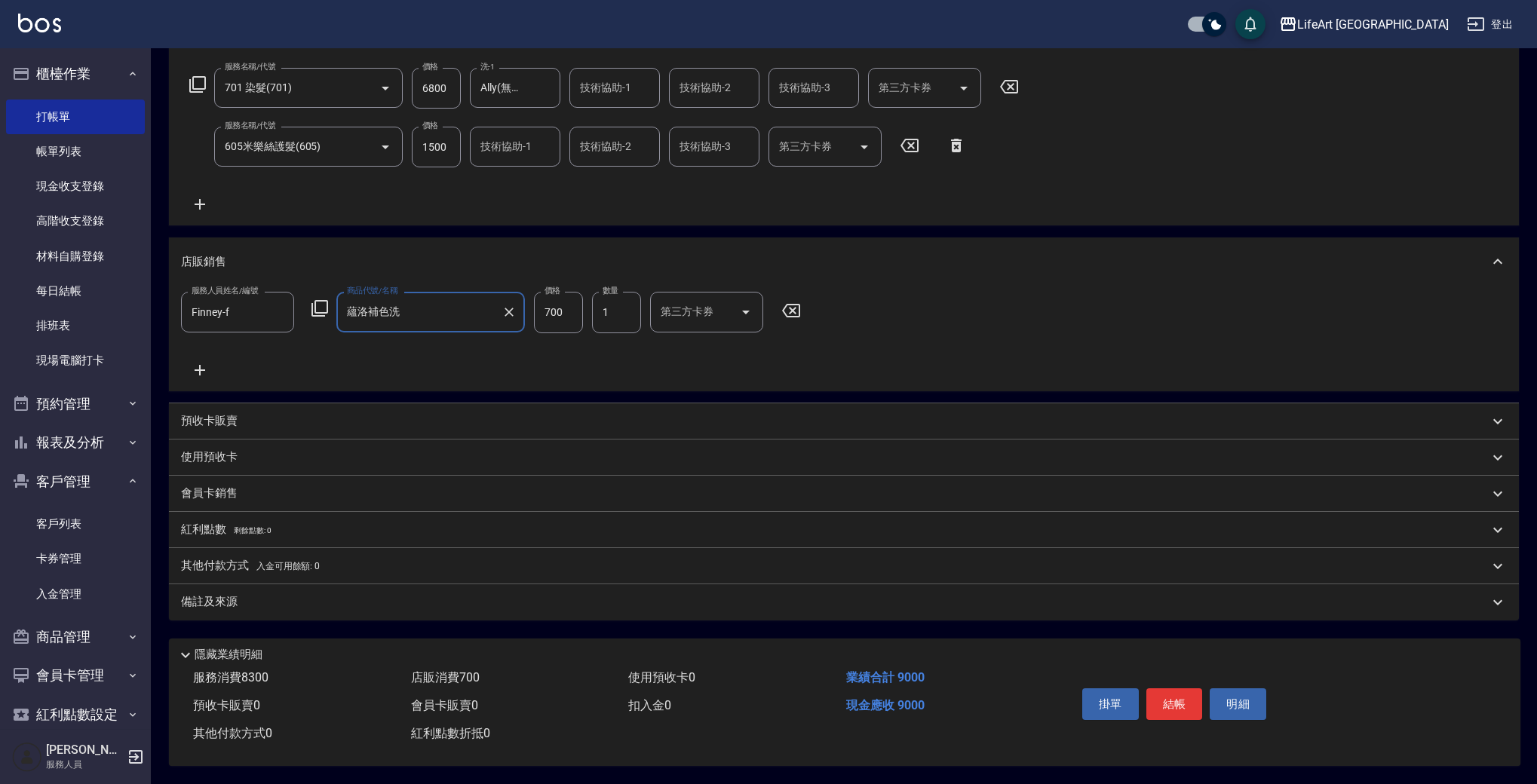
click at [292, 613] on div "備註及來源" at bounding box center [844, 602] width 1350 height 36
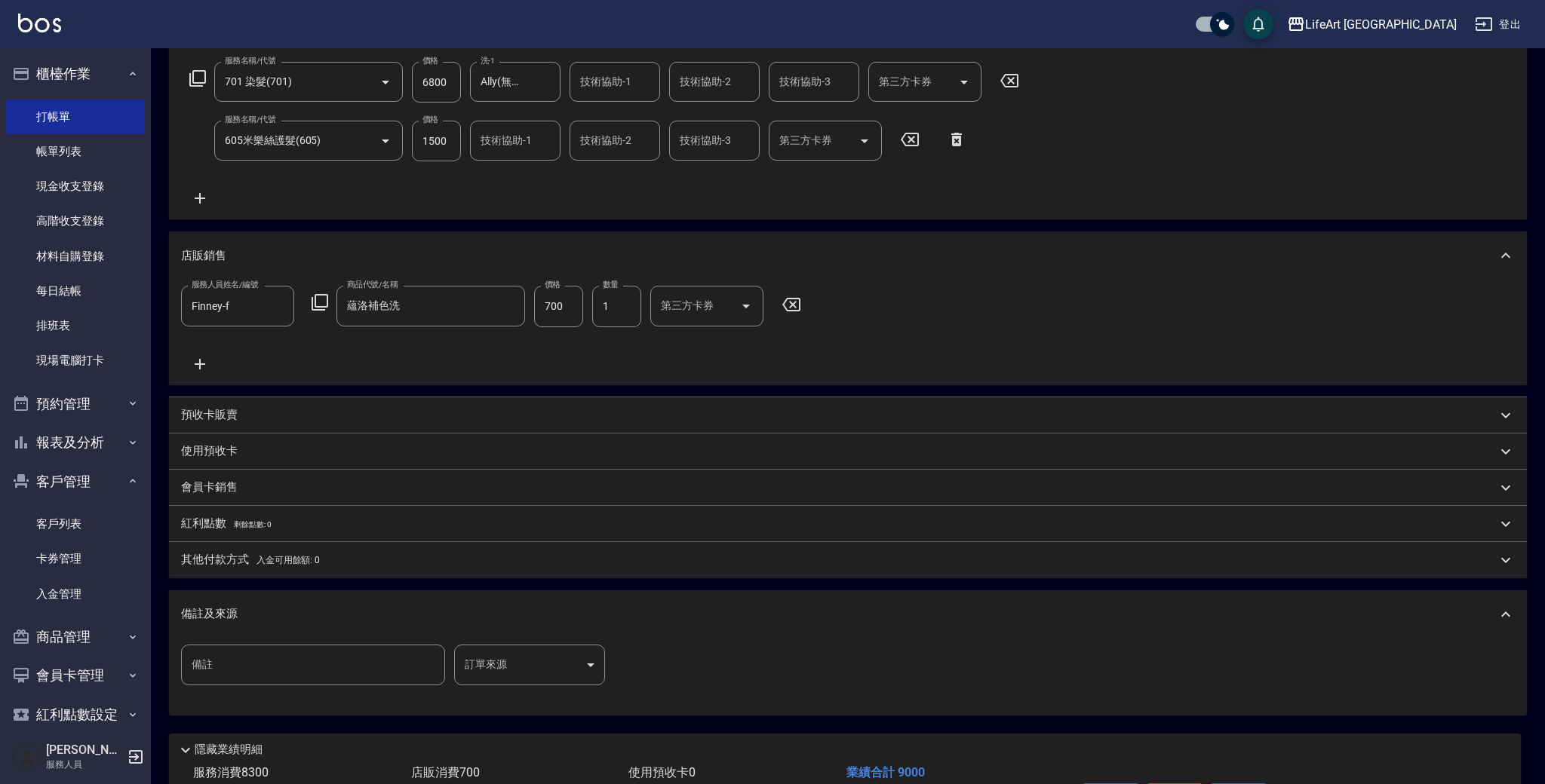
click at [541, 668] on body "LifeArt 蘆洲 登出 櫃檯作業 打帳單 帳單列表 現金收支登錄 高階收支登錄 材料自購登錄 每日結帳 排班表 現場電腦打卡 預約管理 預約管理 單日預約…" at bounding box center [772, 320] width 1545 height 1119
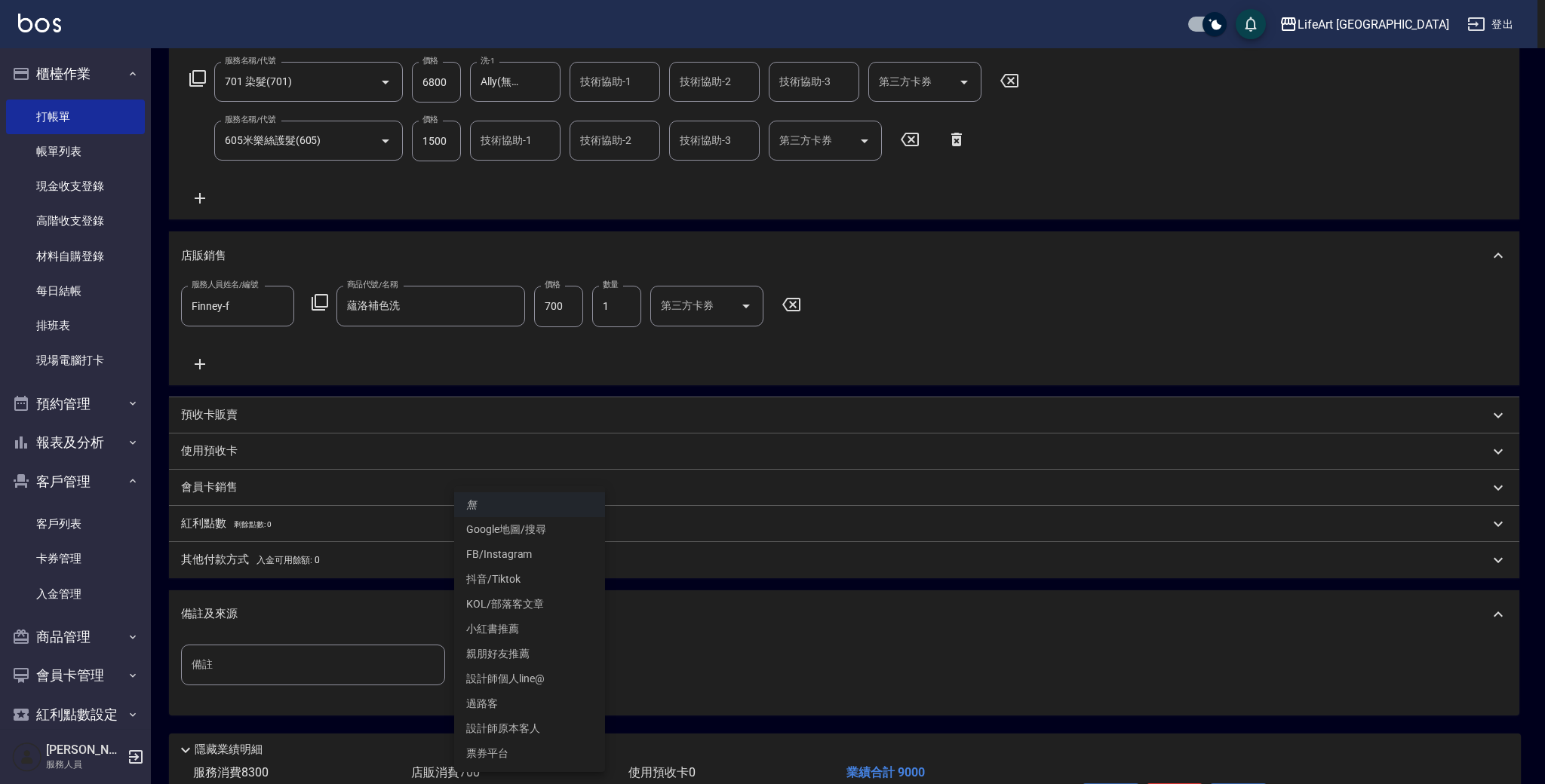
click at [530, 732] on li "設計師原本客人" at bounding box center [530, 729] width 151 height 25
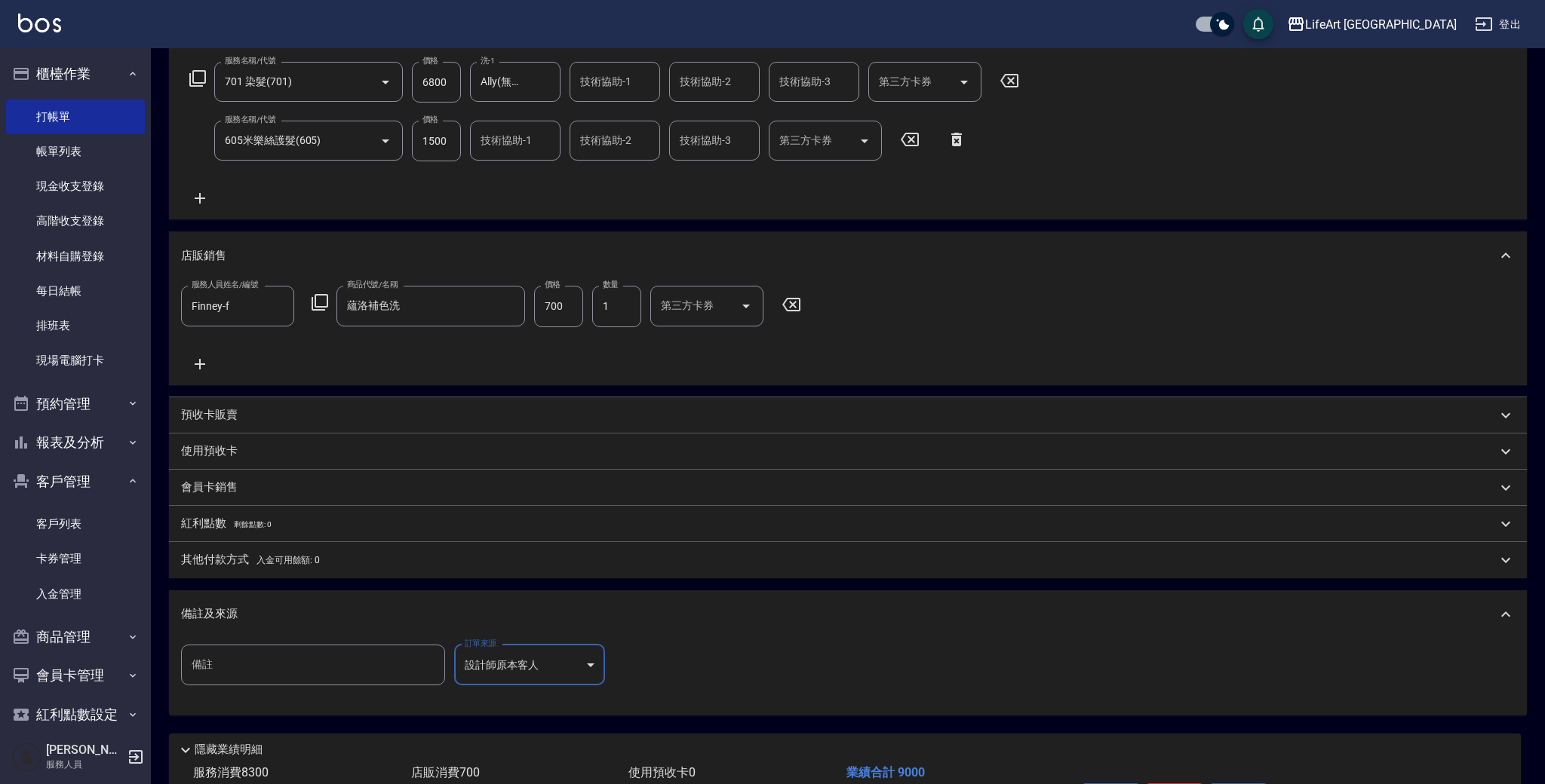
type input "設計師原本客人"
click at [281, 562] on span "入金可用餘額: 0" at bounding box center [288, 560] width 64 height 11
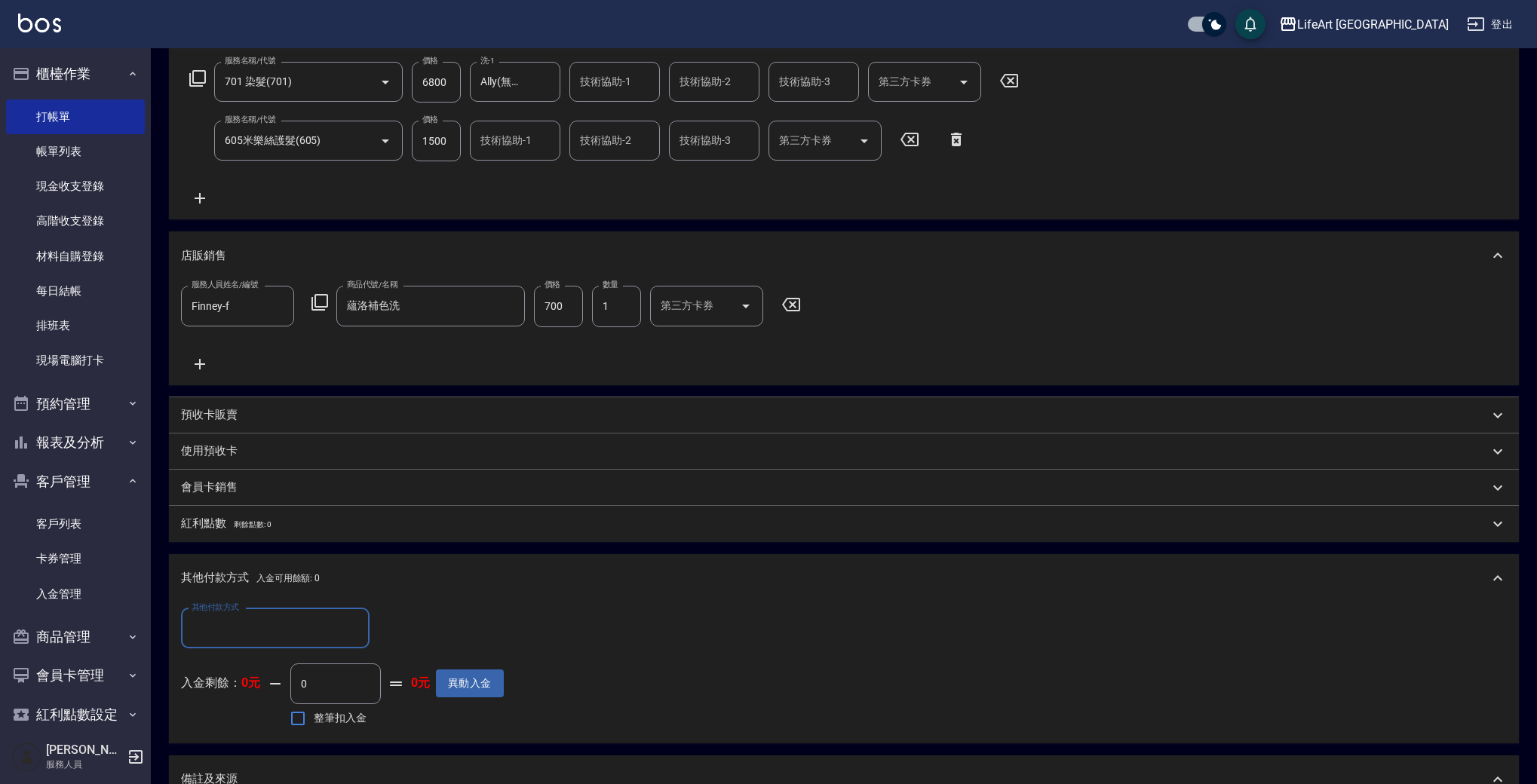
click at [287, 636] on input "其他付款方式" at bounding box center [275, 629] width 175 height 26
click at [260, 699] on span "Linepay" at bounding box center [275, 692] width 189 height 25
type input "Linepay"
drag, startPoint x: 430, startPoint y: 623, endPoint x: 344, endPoint y: 625, distance: 86.0
click at [344, 625] on div "其他付款方式 Linepay 其他付款方式 Linepay金額 0 Linepay金額" at bounding box center [342, 629] width 323 height 41
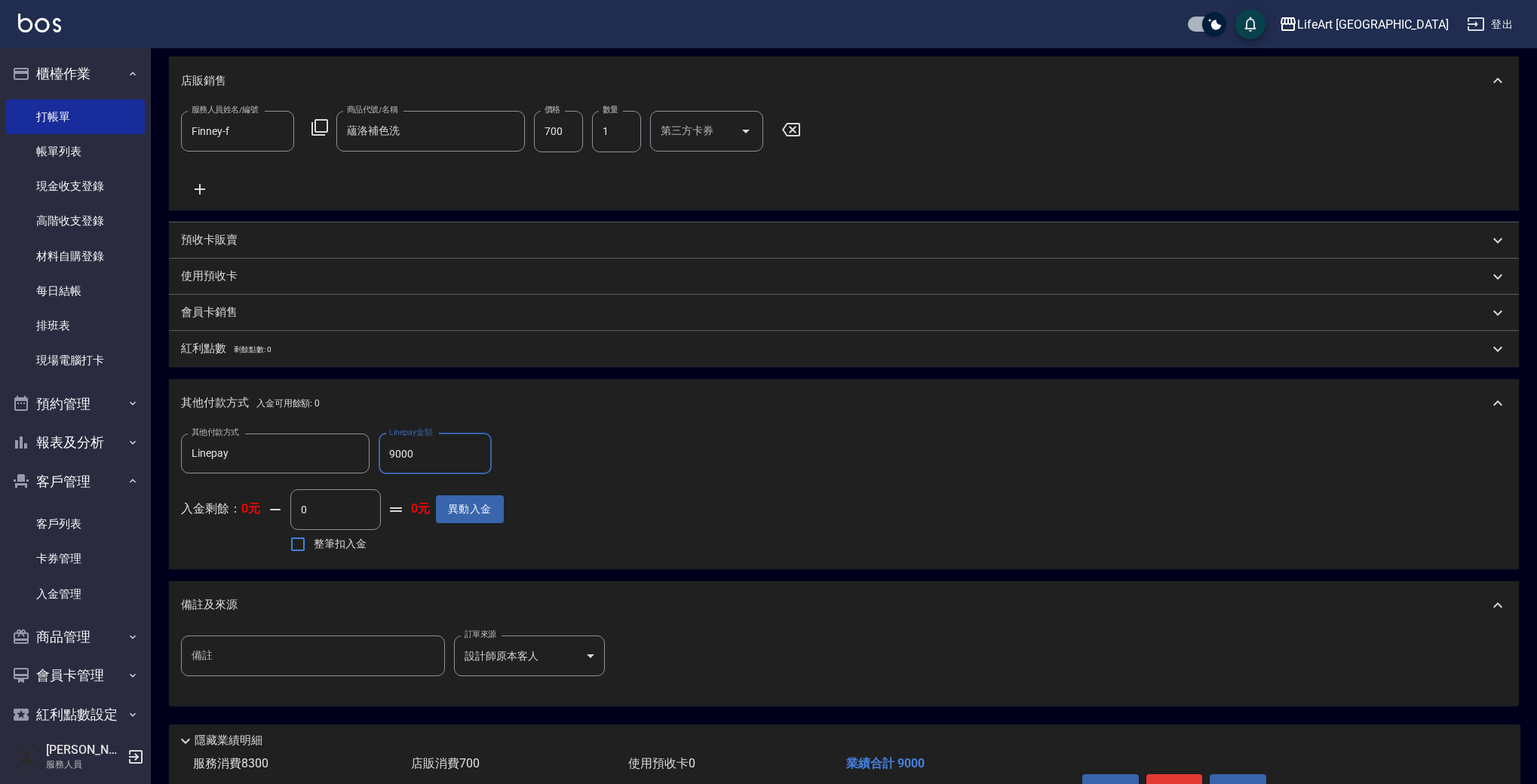
scroll to position [507, 0]
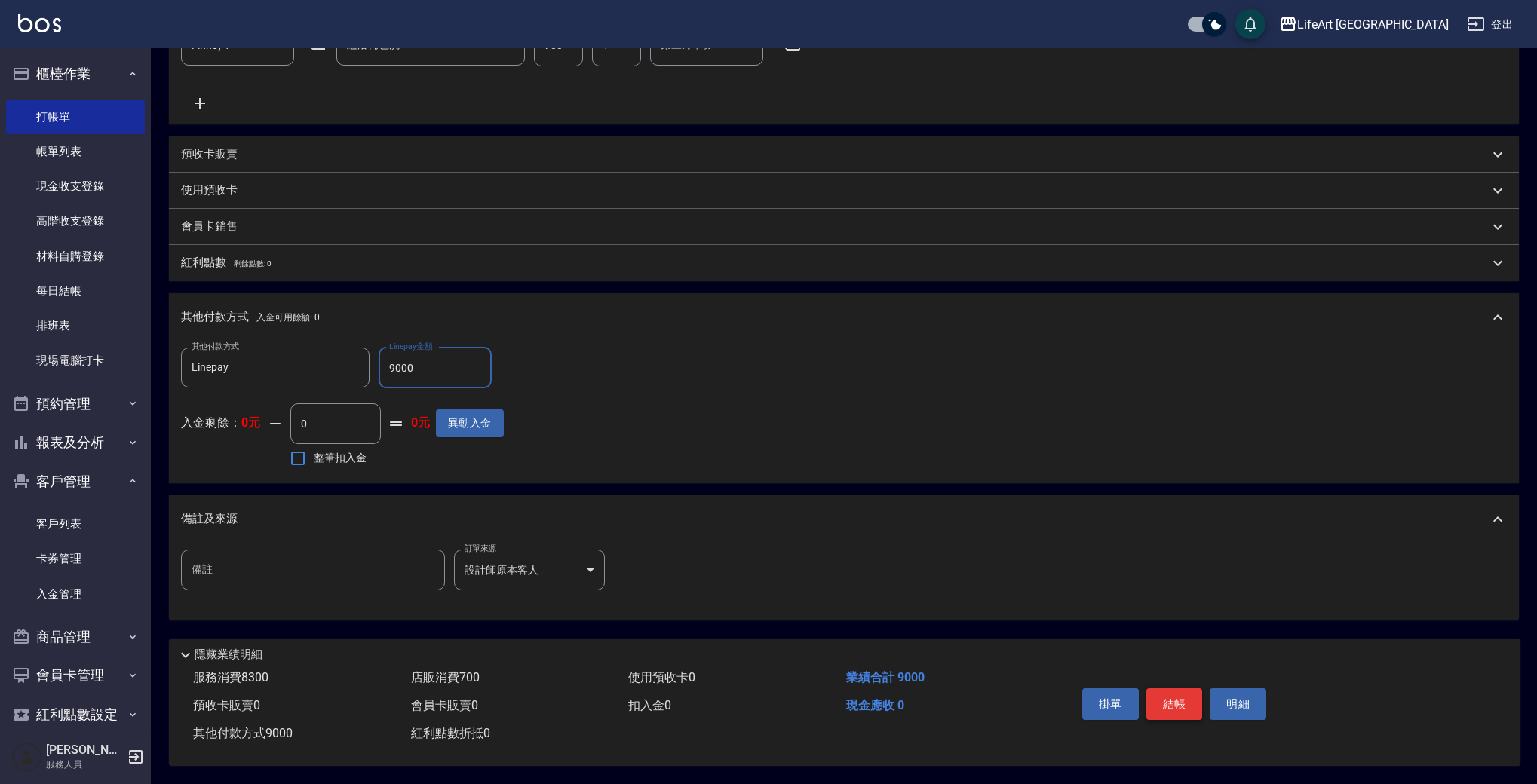
type input "9000"
click at [1171, 694] on button "結帳" at bounding box center [1175, 704] width 57 height 32
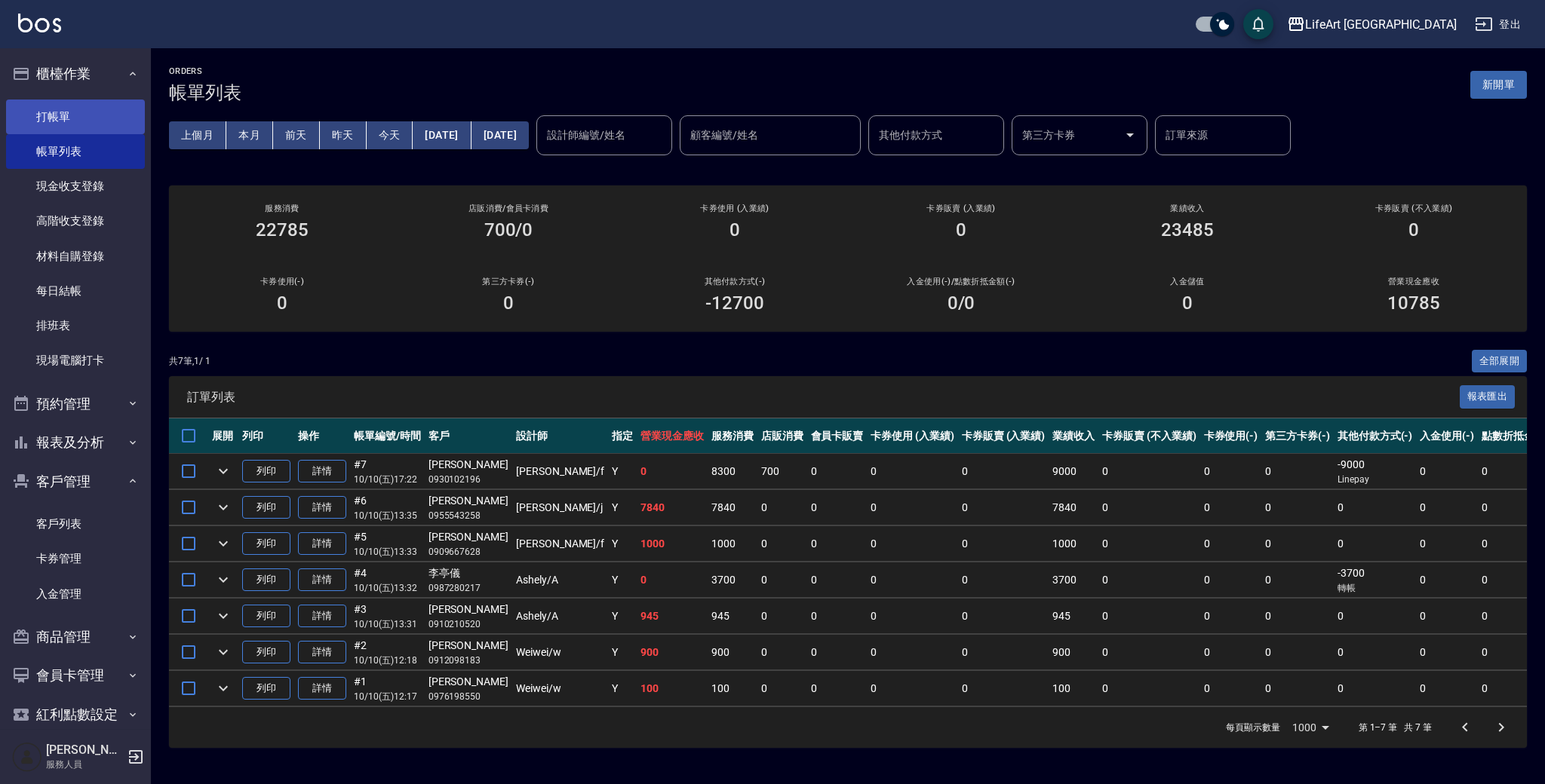
click at [91, 121] on link "打帳單" at bounding box center [76, 117] width 139 height 35
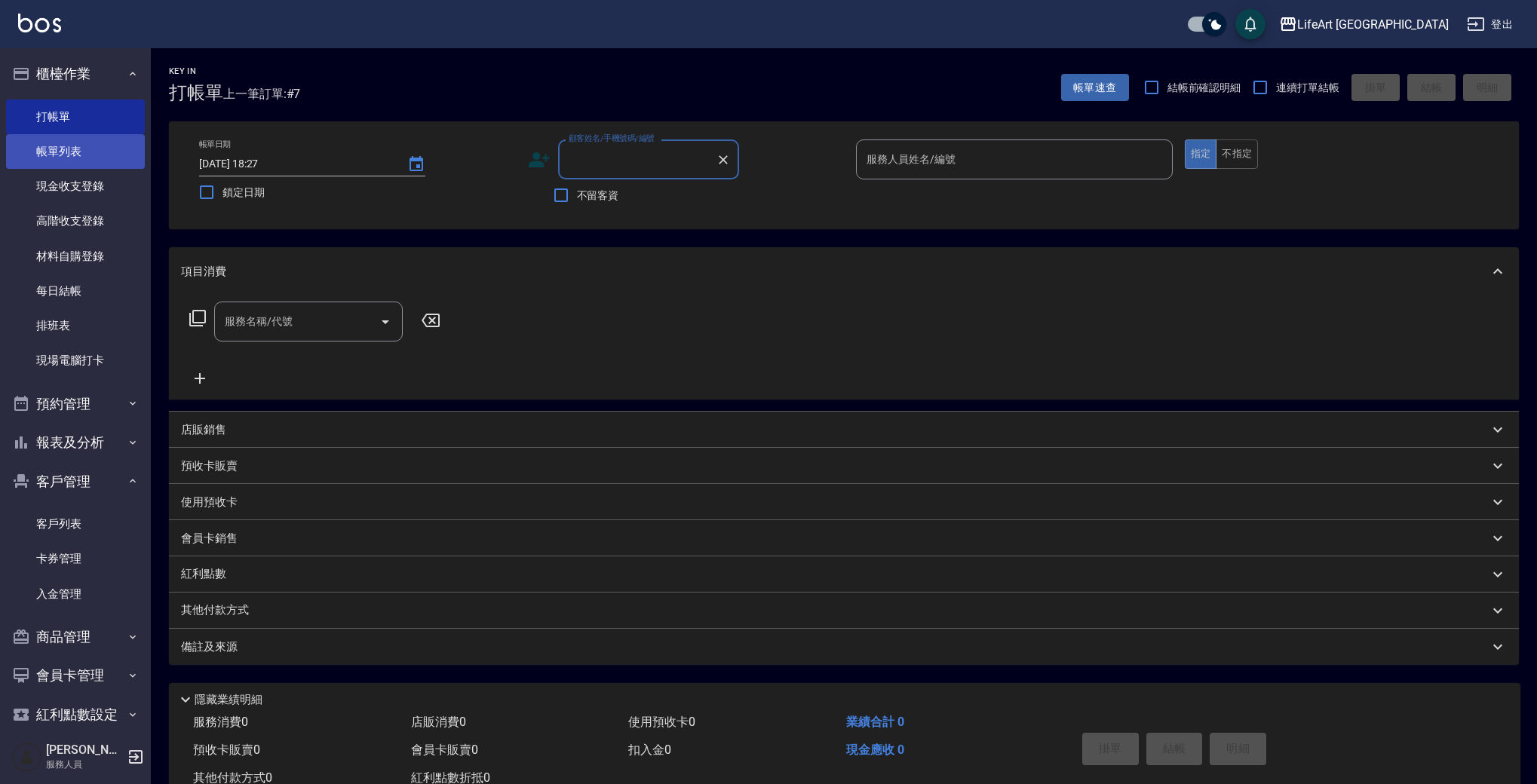
click at [93, 142] on link "帳單列表" at bounding box center [76, 151] width 139 height 35
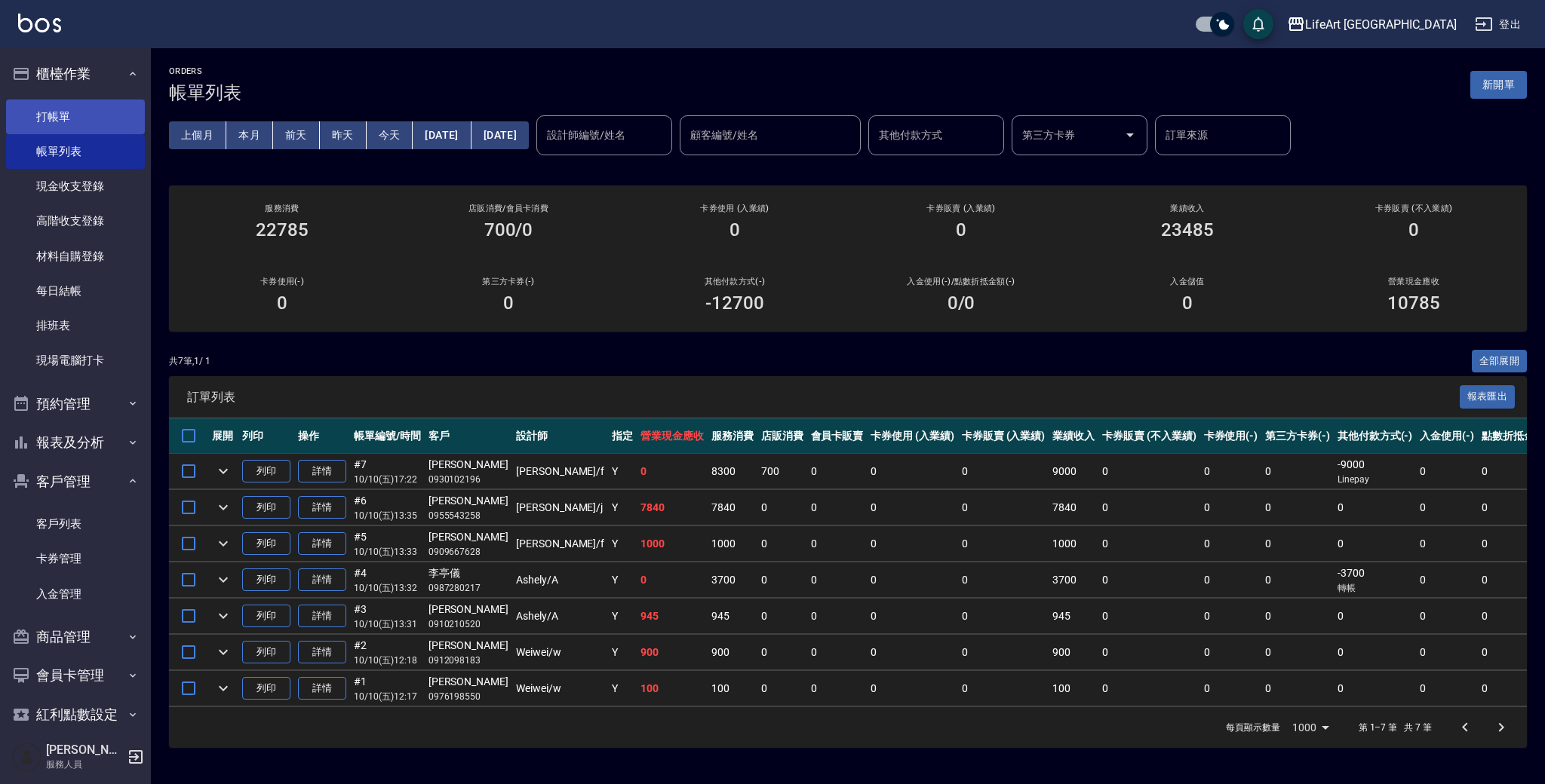
click at [91, 125] on link "打帳單" at bounding box center [76, 117] width 139 height 35
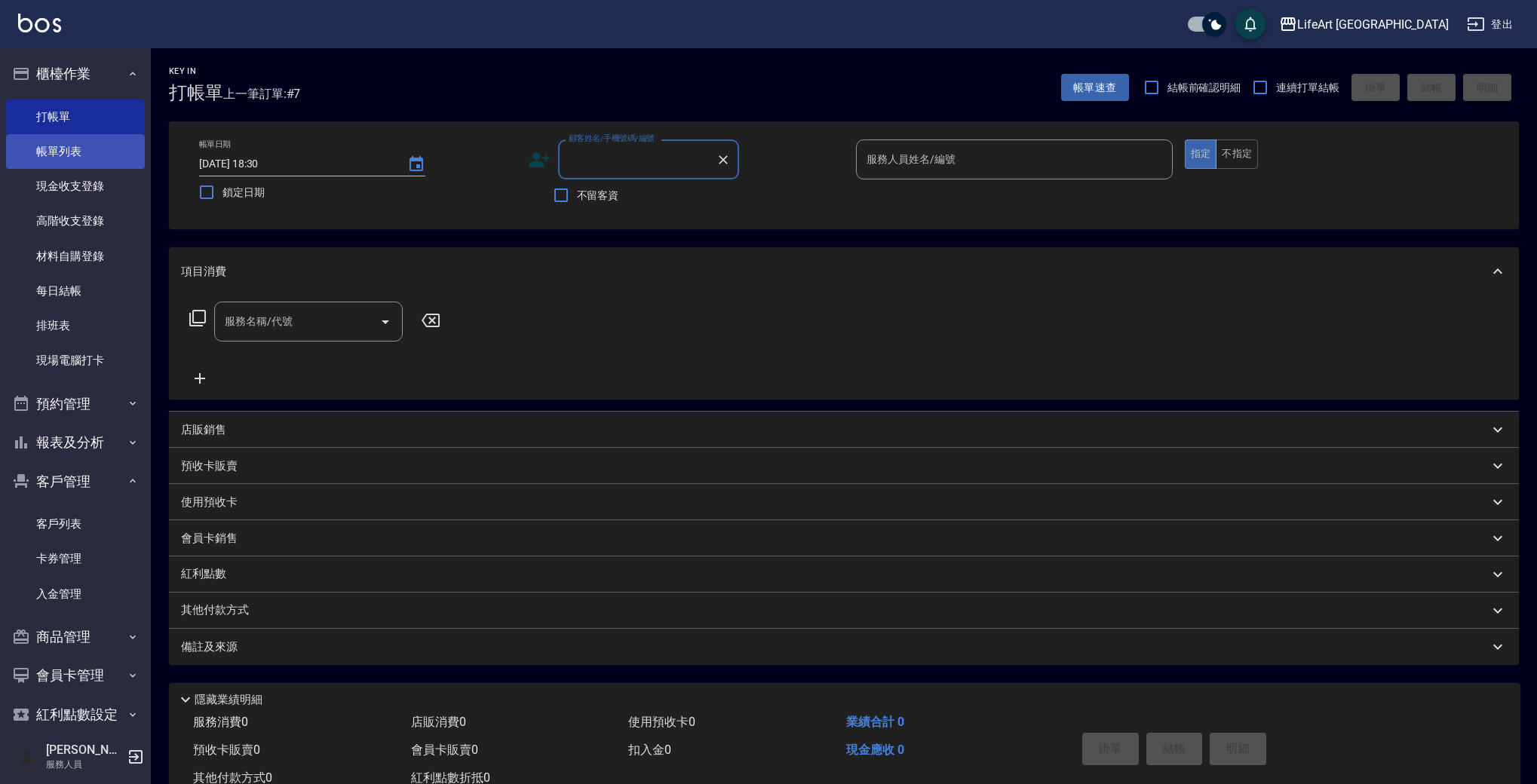
click at [127, 150] on link "帳單列表" at bounding box center [76, 151] width 139 height 35
